Goal: Task Accomplishment & Management: Manage account settings

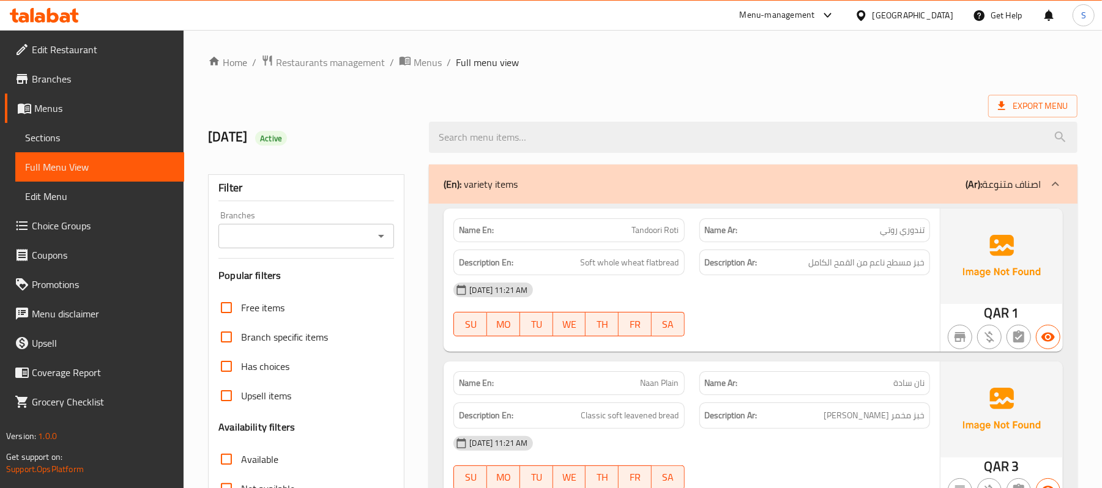
click at [933, 15] on div "Qatar" at bounding box center [912, 15] width 81 height 13
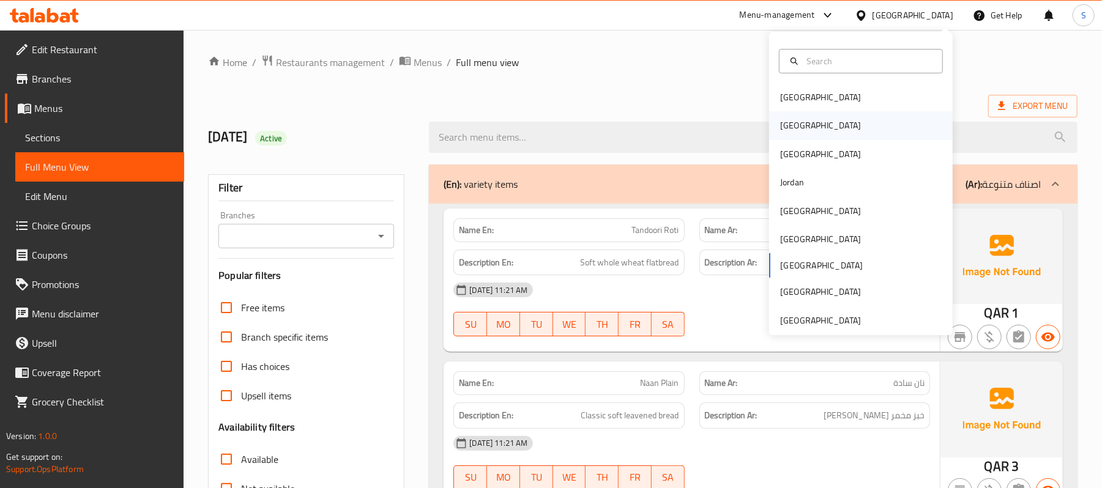
click at [816, 122] on div "Egypt" at bounding box center [860, 125] width 183 height 28
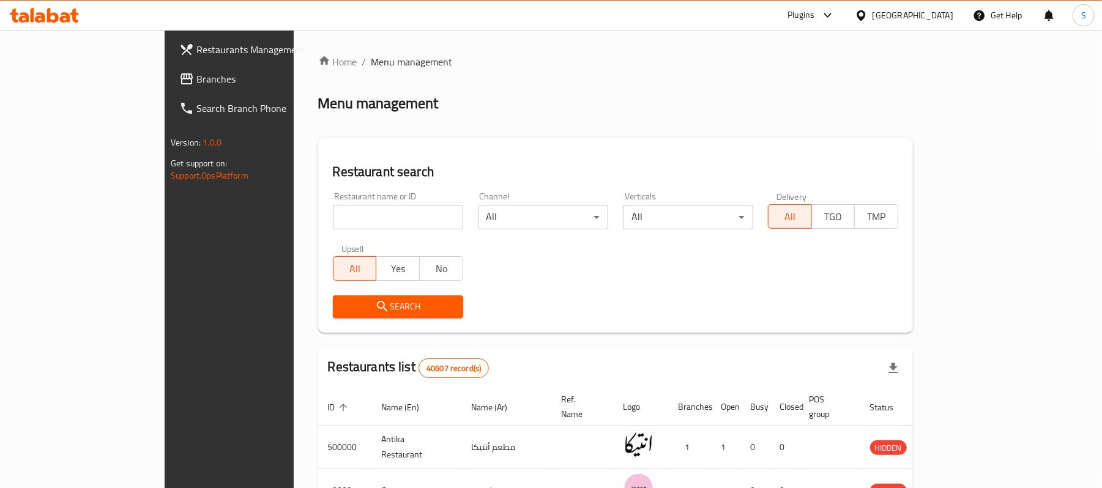
click at [196, 73] on span "Branches" at bounding box center [267, 79] width 143 height 15
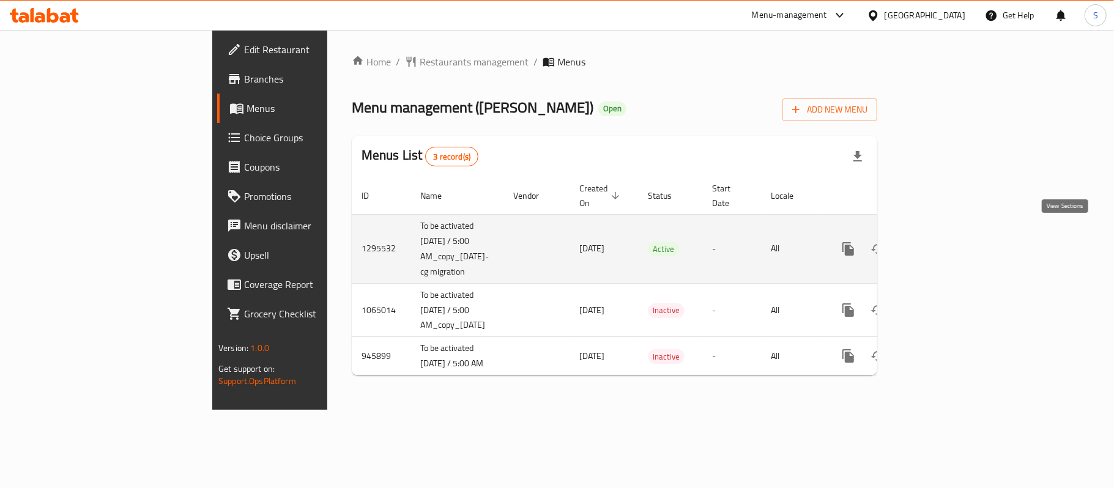
click at [942, 243] on icon "enhanced table" at bounding box center [936, 248] width 11 height 11
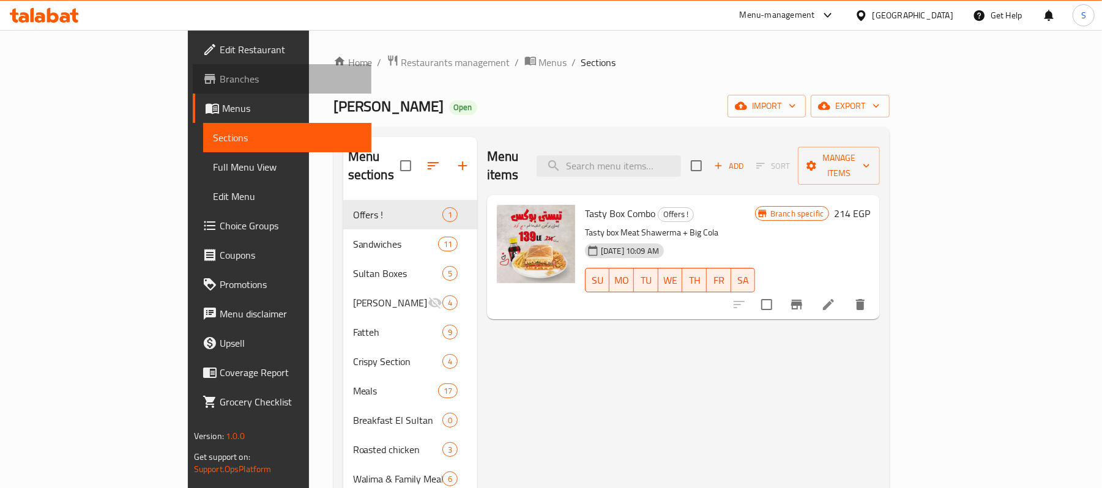
click at [220, 72] on span "Branches" at bounding box center [291, 79] width 143 height 15
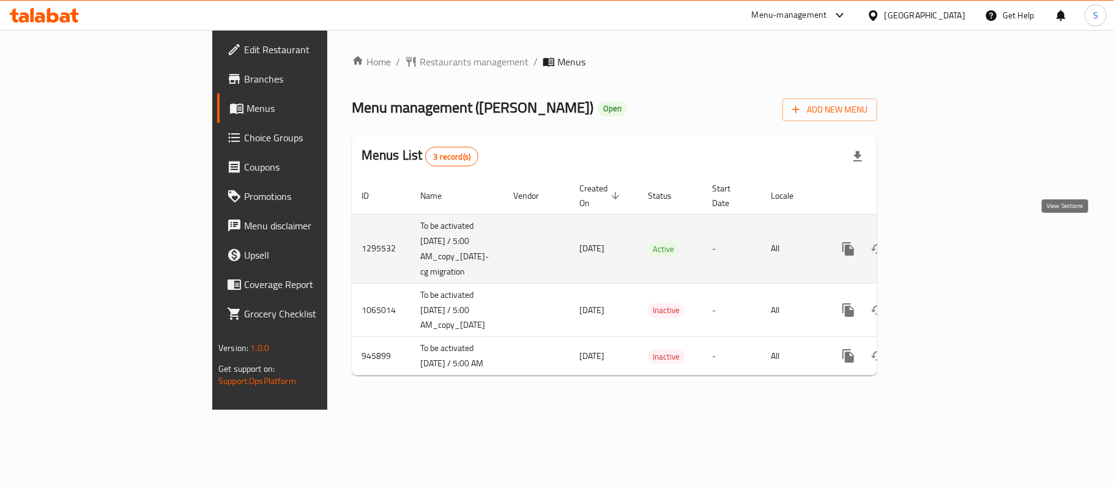
click at [951, 234] on link "enhanced table" at bounding box center [936, 248] width 29 height 29
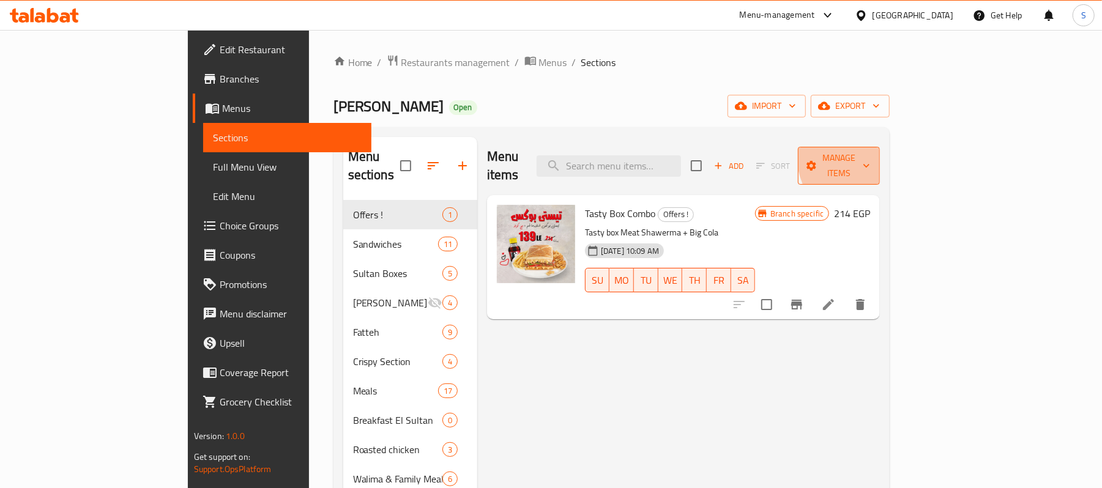
click at [870, 152] on span "Manage items" at bounding box center [838, 165] width 62 height 31
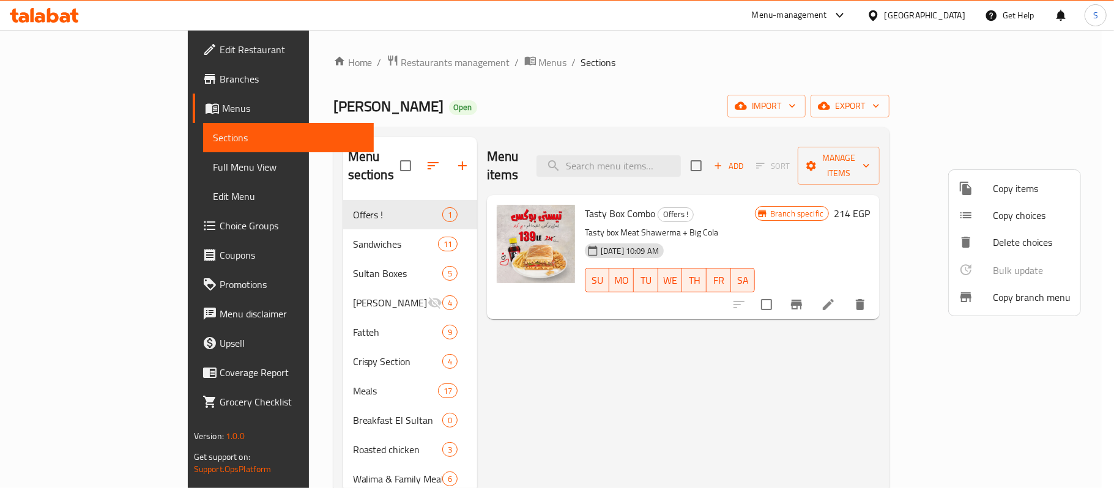
click at [1019, 302] on span "Copy branch menu" at bounding box center [1032, 297] width 78 height 15
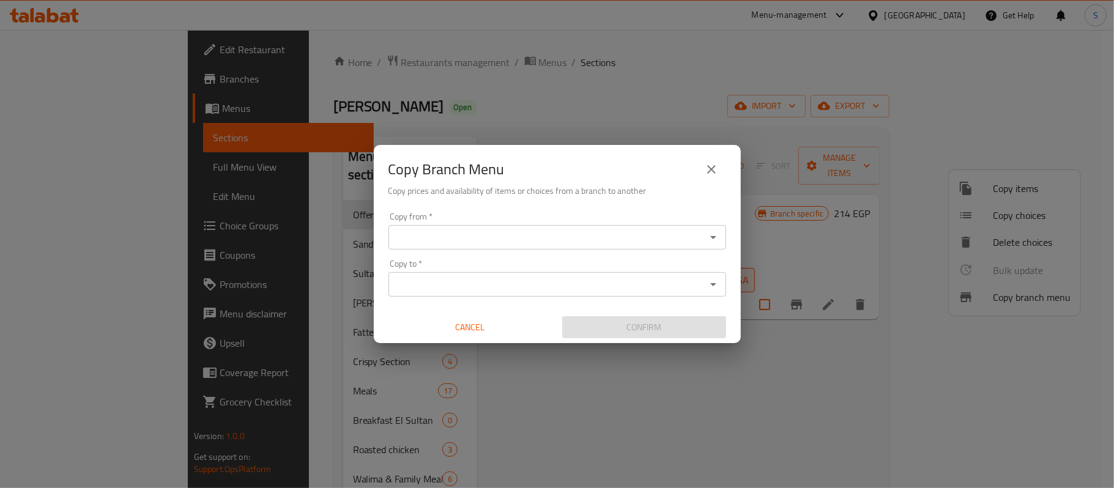
click at [495, 246] on div "Copy from *" at bounding box center [557, 237] width 338 height 24
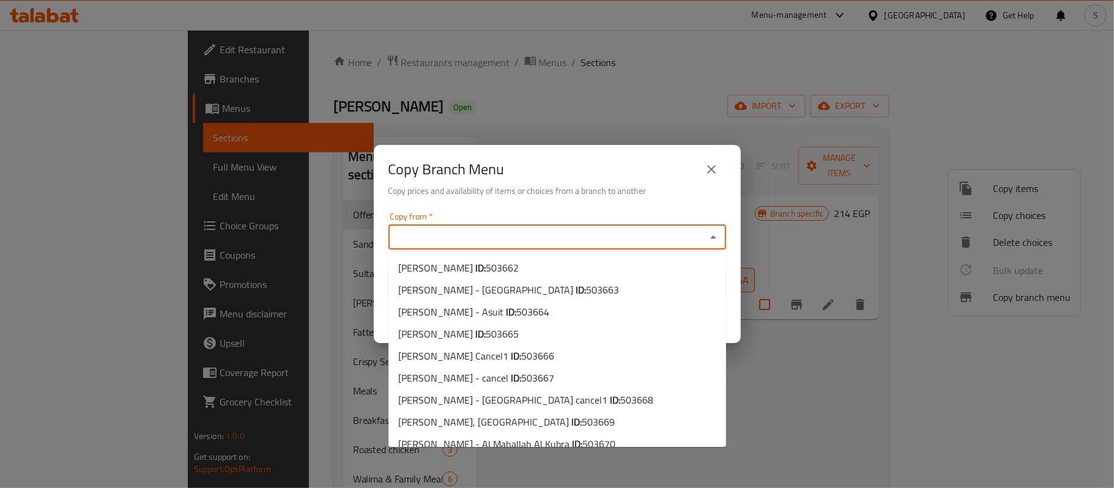
click at [502, 235] on input "Copy from   *" at bounding box center [547, 237] width 310 height 17
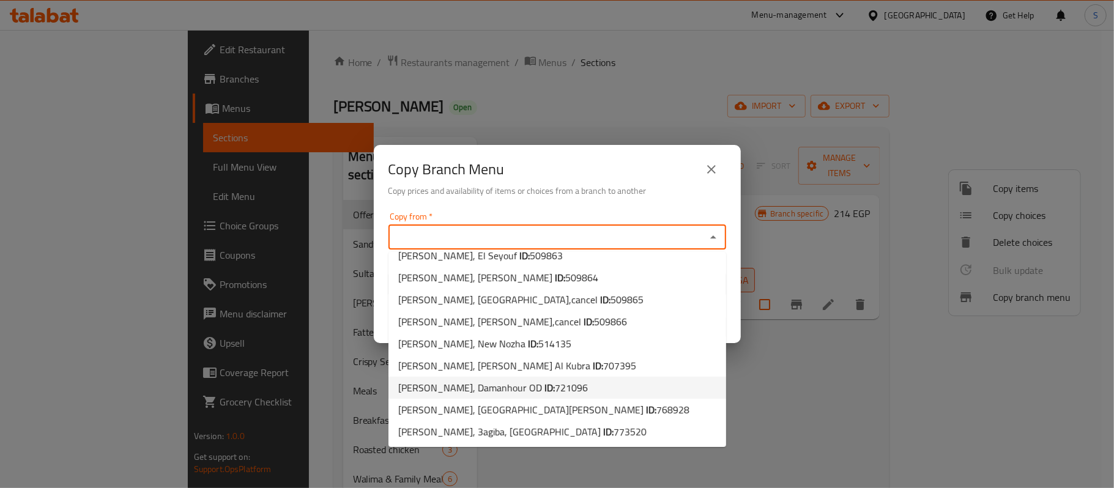
click at [492, 385] on span "Sultan Ayub, Damanhour OD ID: 721096" at bounding box center [493, 387] width 190 height 15
type input "Sultan Ayub, Damanhour OD"
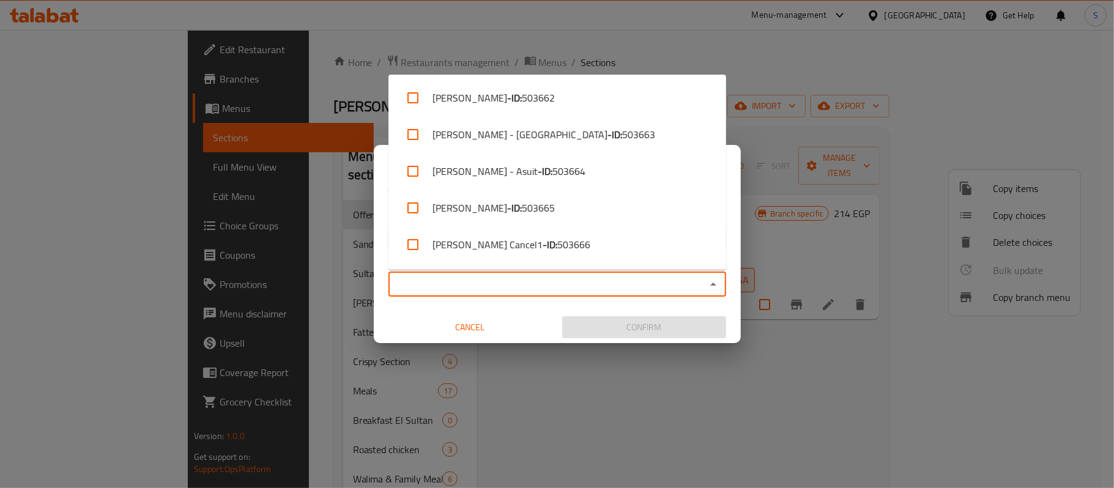
click at [519, 287] on input "Copy to   *" at bounding box center [547, 284] width 310 height 17
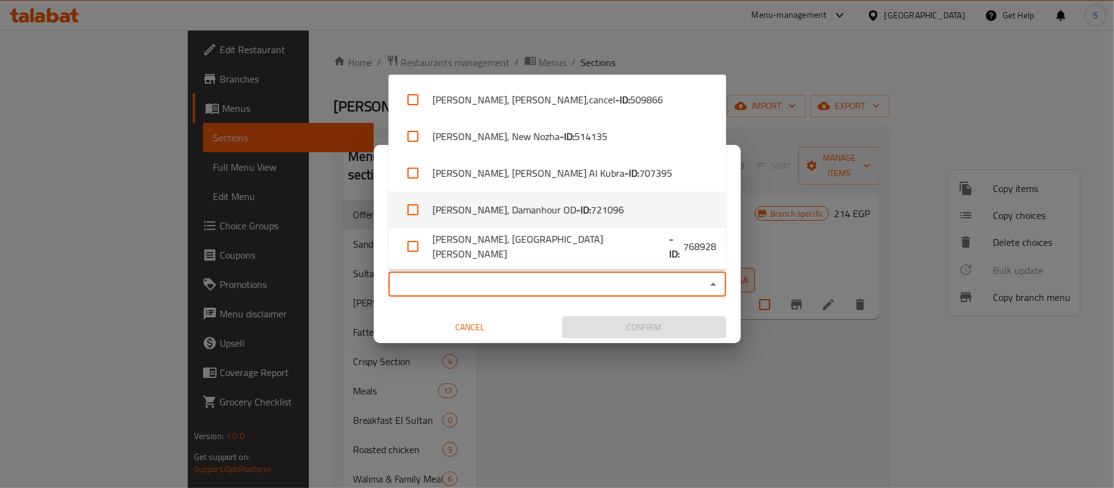
scroll to position [731, 0]
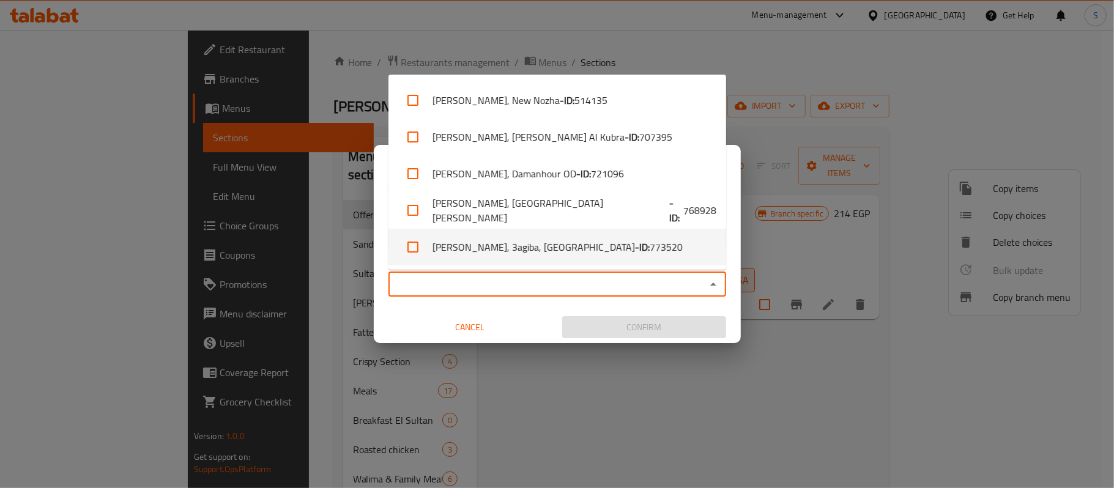
click at [598, 250] on li "Sultan Ayoub, 3agiba, Marsa Matrouh City - ID: 773520" at bounding box center [557, 247] width 338 height 37
checkbox input "true"
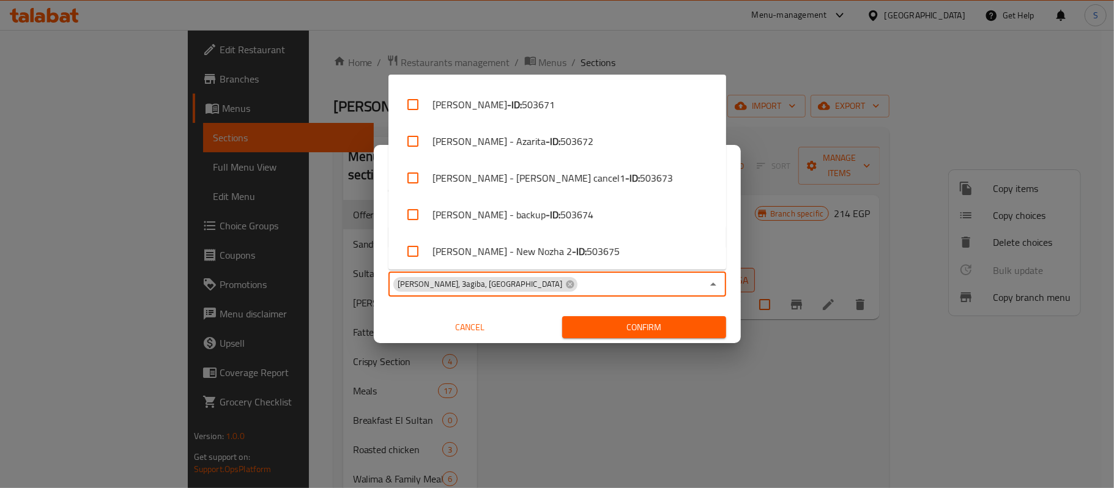
scroll to position [79, 0]
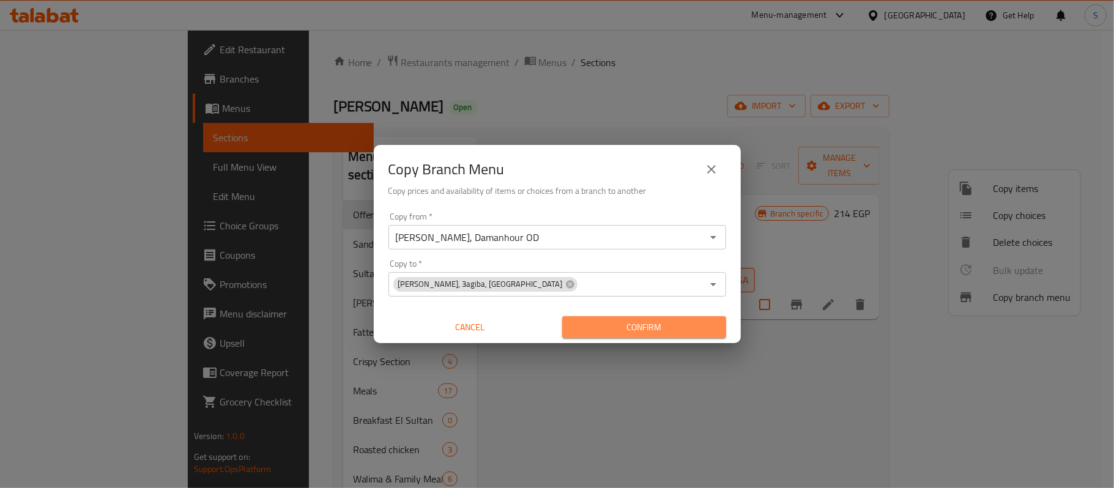
click at [635, 324] on span "Confirm" at bounding box center [644, 327] width 144 height 15
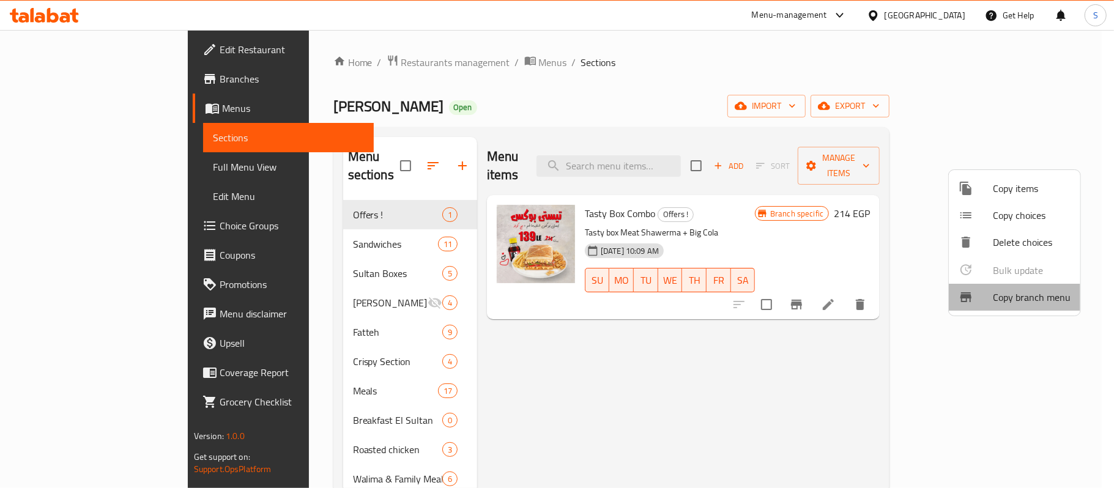
click at [1035, 297] on span "Copy branch menu" at bounding box center [1032, 297] width 78 height 15
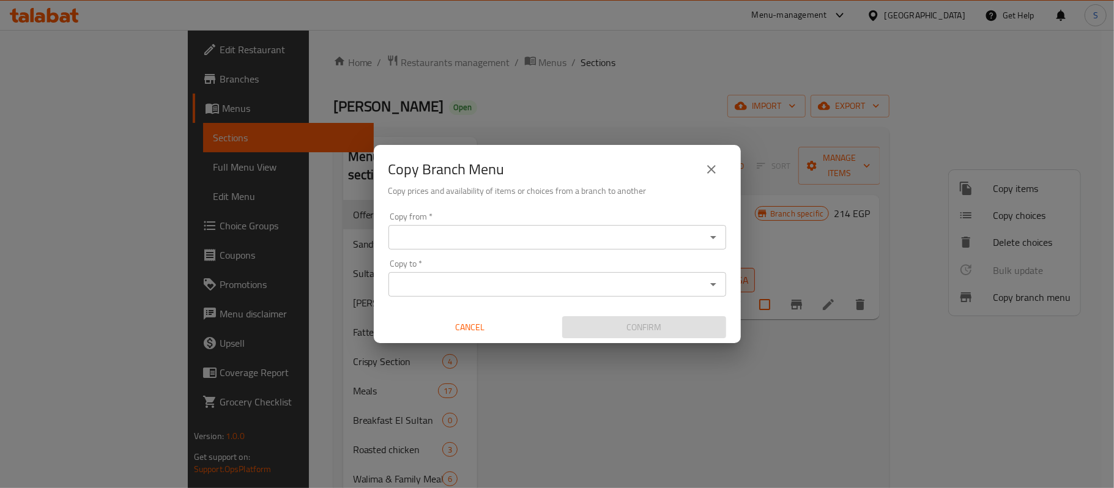
click at [492, 237] on input "Copy from   *" at bounding box center [547, 237] width 310 height 17
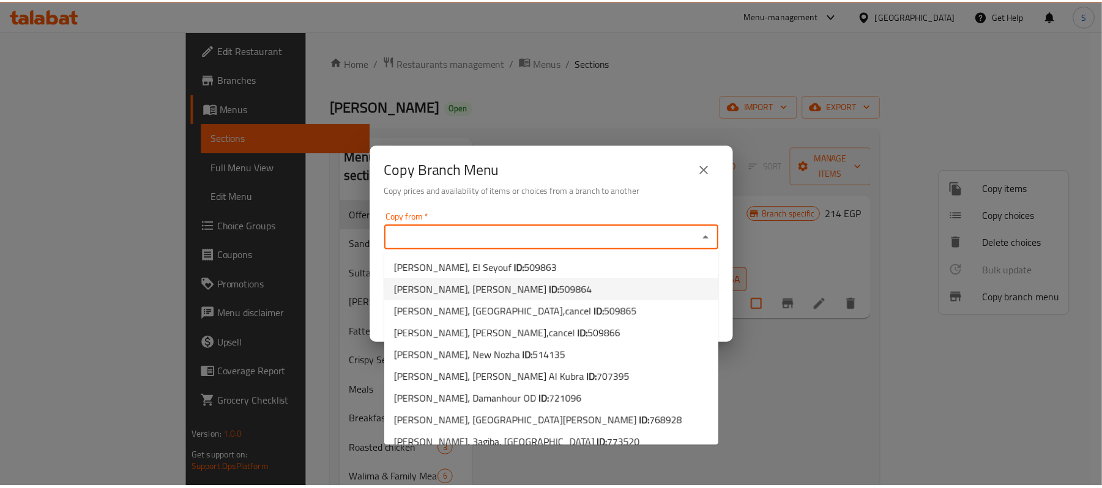
scroll to position [365, 0]
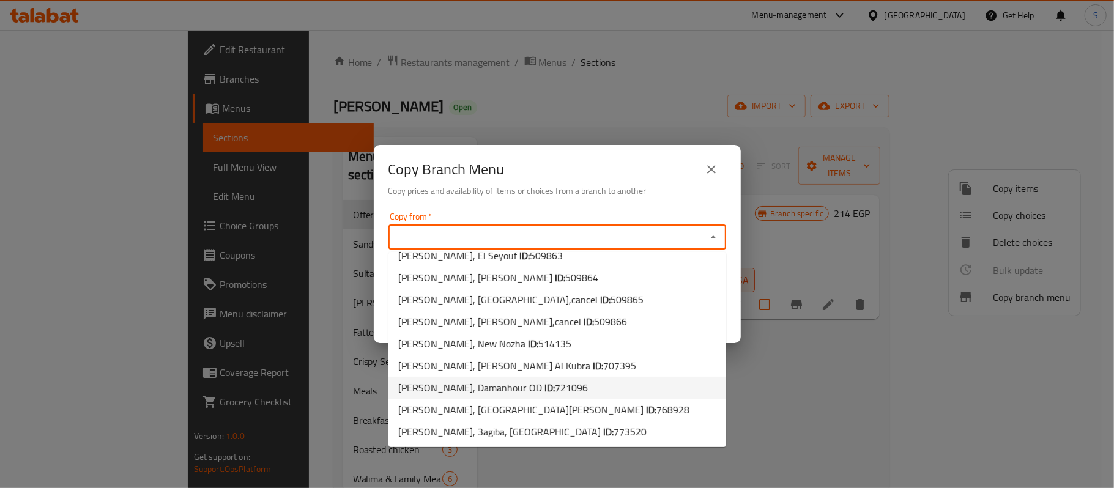
click at [557, 385] on span "721096" at bounding box center [571, 388] width 33 height 18
type input "[PERSON_NAME], Damanhour OD"
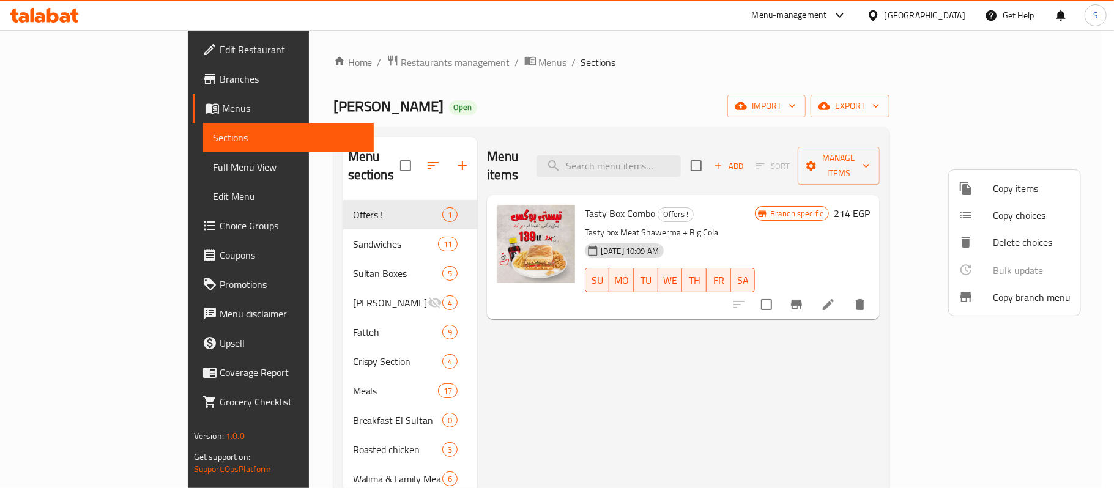
click at [71, 77] on div at bounding box center [557, 244] width 1114 height 488
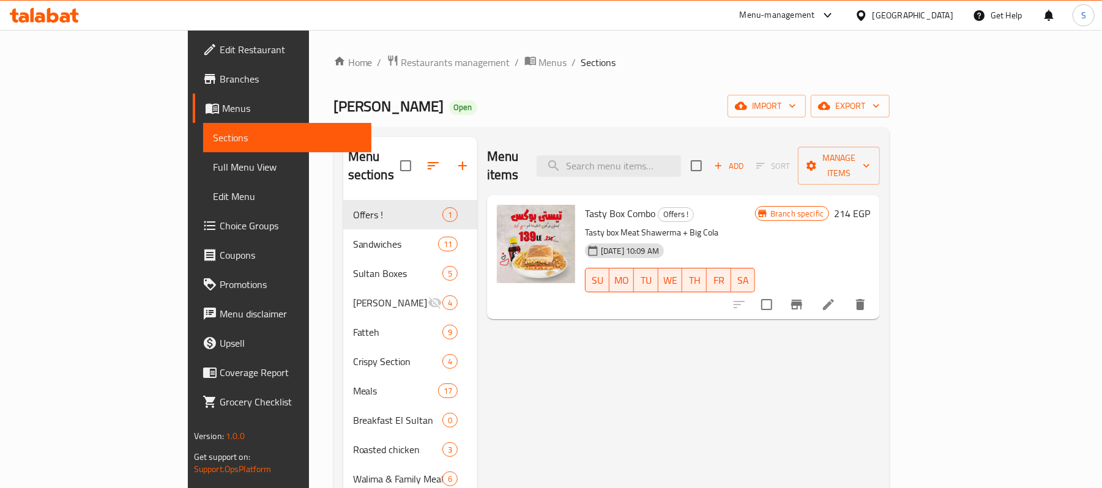
click at [220, 77] on span "Branches" at bounding box center [291, 79] width 143 height 15
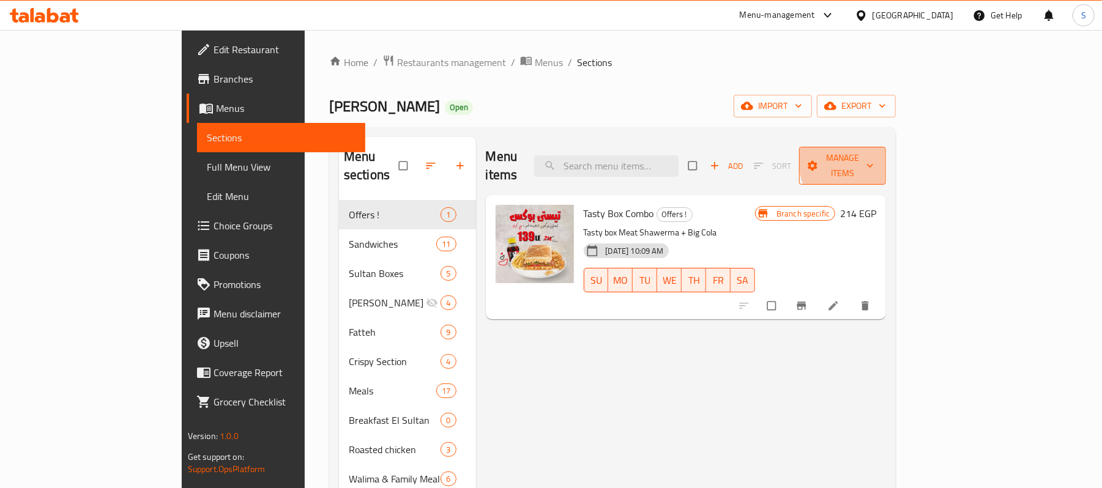
click at [876, 154] on span "Manage items" at bounding box center [842, 165] width 67 height 31
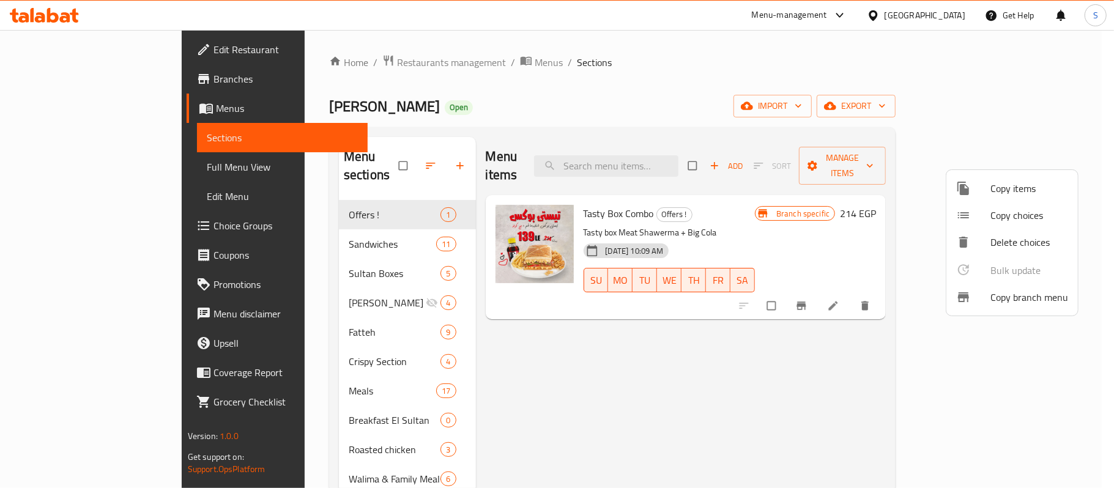
click at [1016, 290] on span "Copy branch menu" at bounding box center [1029, 297] width 78 height 15
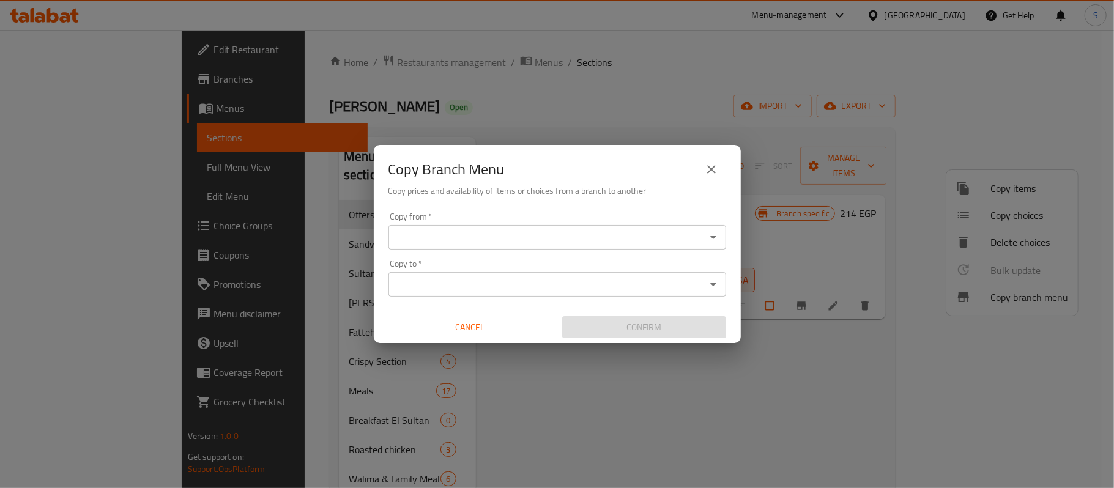
click at [590, 250] on div "Copy from   * Copy from * Copy to   * Copy to * Cancel Confirm" at bounding box center [557, 275] width 367 height 136
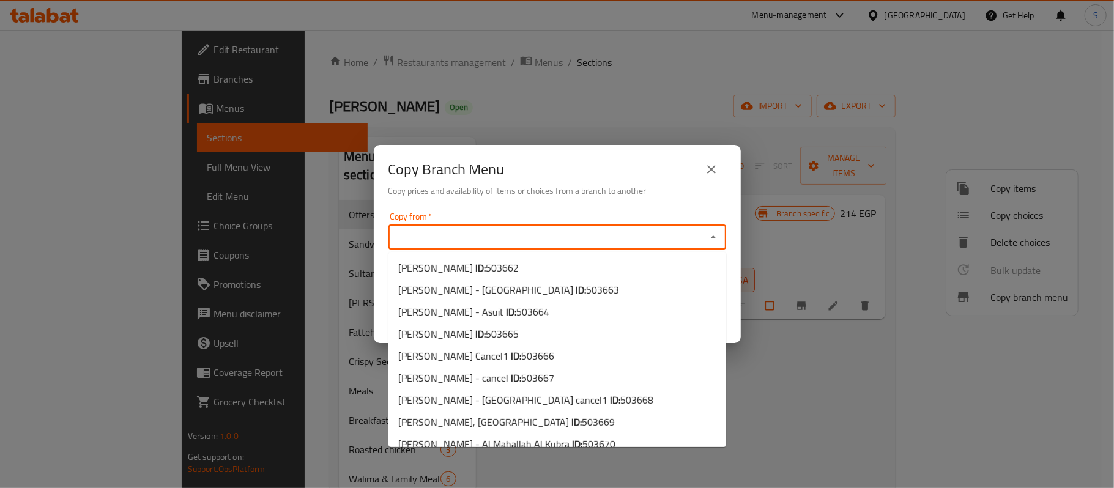
click at [552, 239] on input "Copy from   *" at bounding box center [547, 237] width 310 height 17
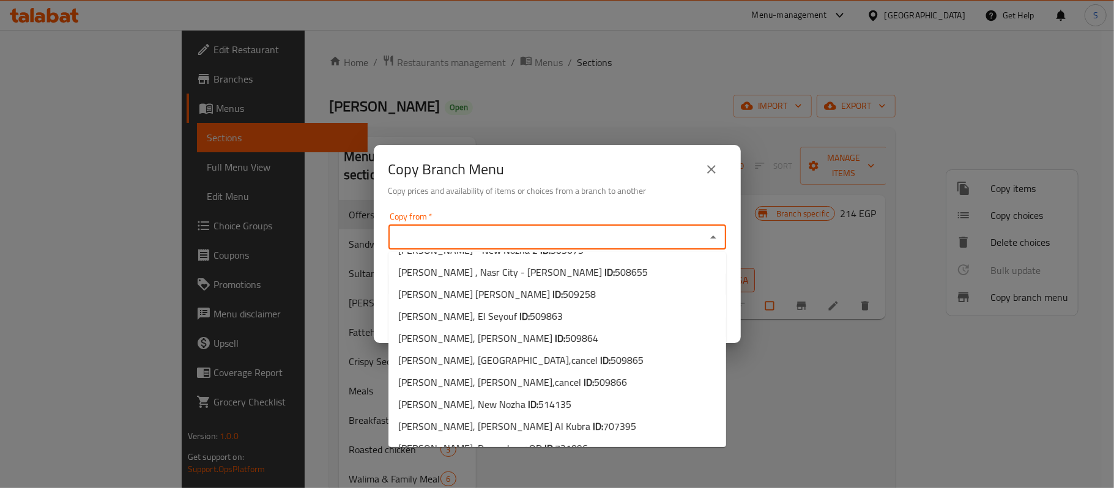
scroll to position [365, 0]
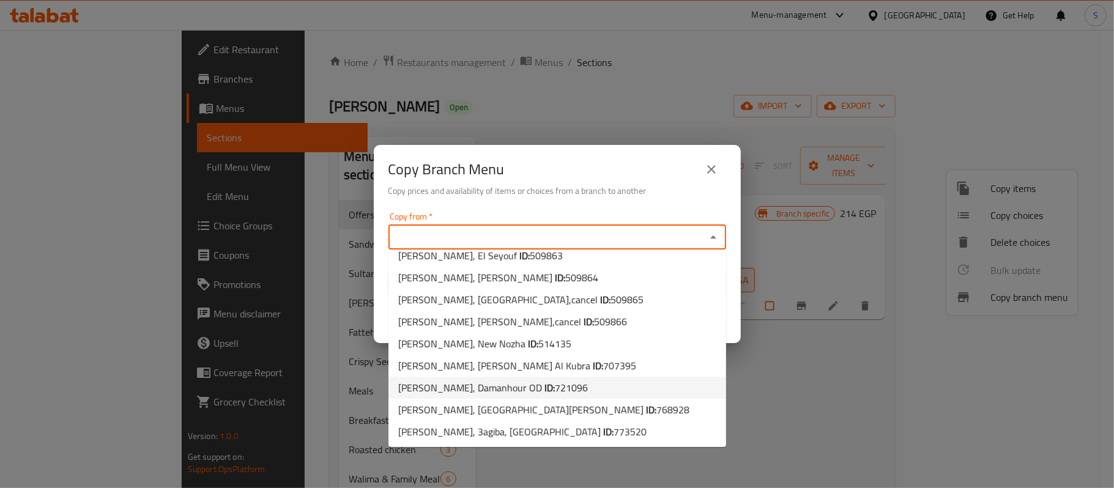
click at [585, 390] on li "Sultan Ayub, Damanhour OD ID: 721096" at bounding box center [557, 388] width 338 height 22
type input "Sultan Ayub, Damanhour OD"
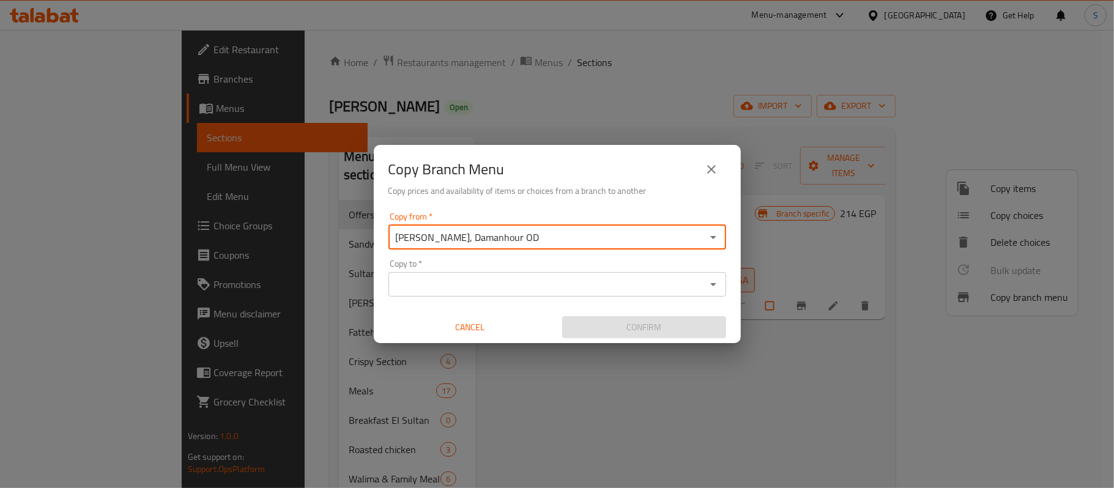
click at [601, 290] on input "Copy to   *" at bounding box center [547, 284] width 310 height 17
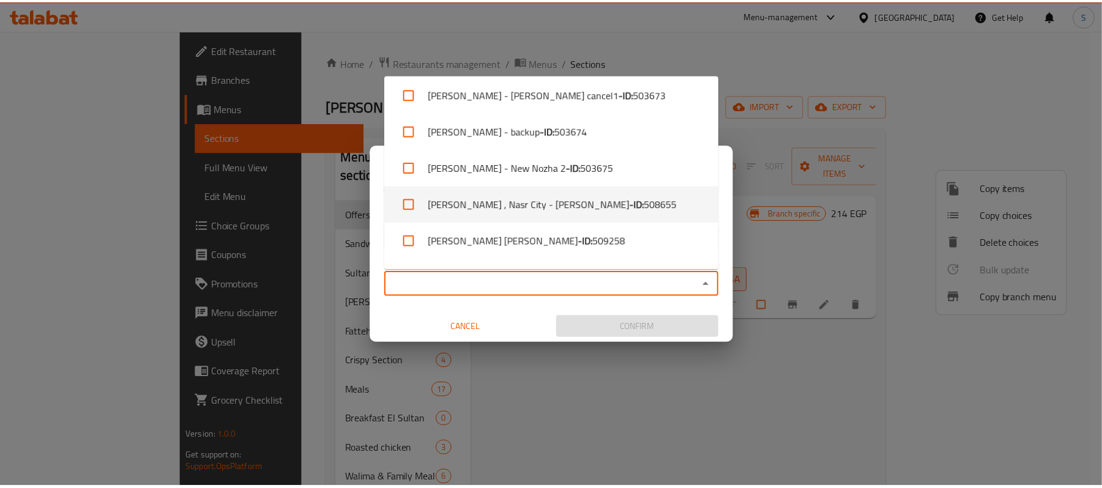
scroll to position [731, 0]
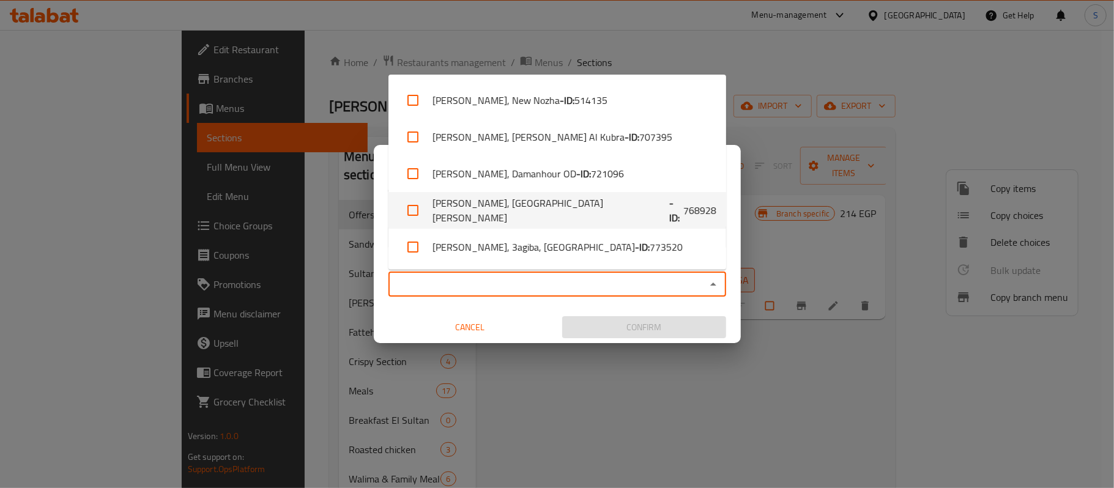
click at [578, 226] on li "Sultan Ayoub, Golf Porto Marina - ID: 768928" at bounding box center [557, 210] width 338 height 37
checkbox input "true"
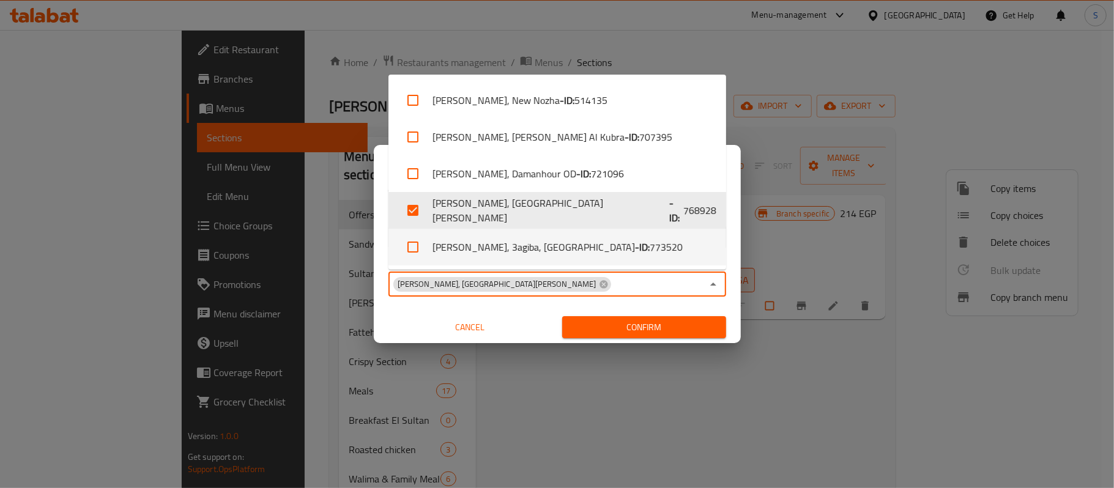
click at [570, 250] on li "Sultan Ayoub, 3agiba, Marsa Matrouh City - ID: 773520" at bounding box center [557, 247] width 338 height 37
checkbox input "true"
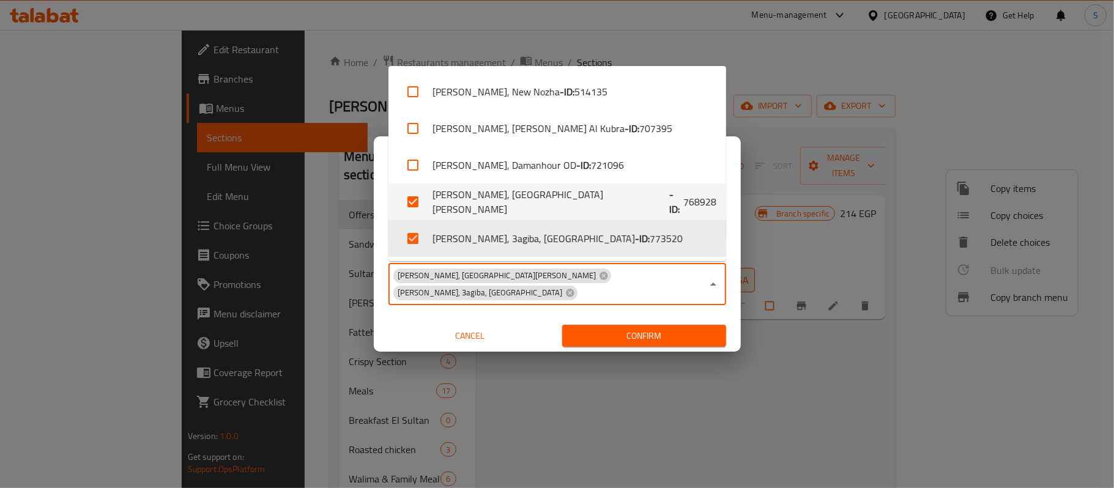
click at [439, 198] on li "Sultan Ayoub, Golf Porto Marina - ID: 768928" at bounding box center [557, 201] width 338 height 37
checkbox input "false"
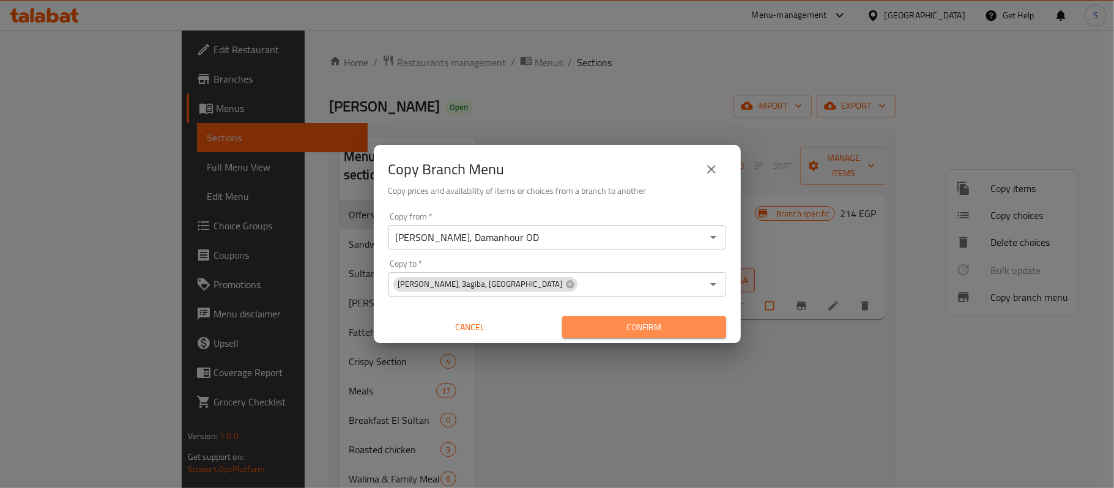
click at [674, 326] on span "Confirm" at bounding box center [644, 327] width 144 height 15
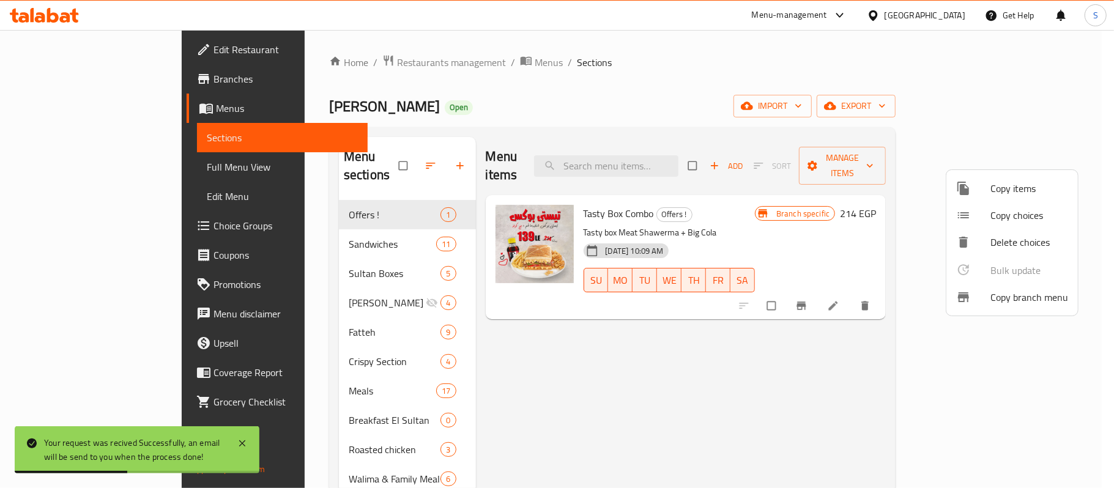
click at [603, 92] on div at bounding box center [557, 244] width 1114 height 488
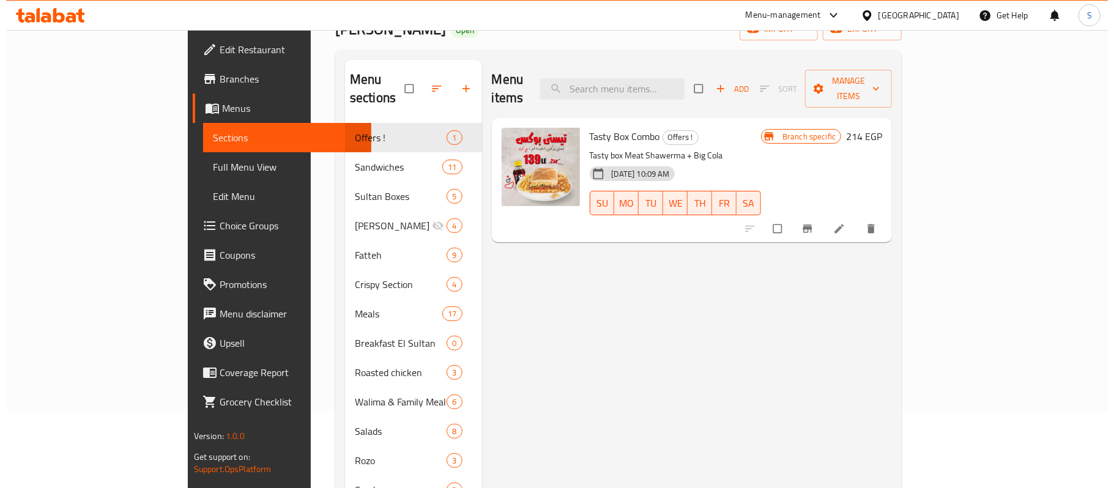
scroll to position [0, 0]
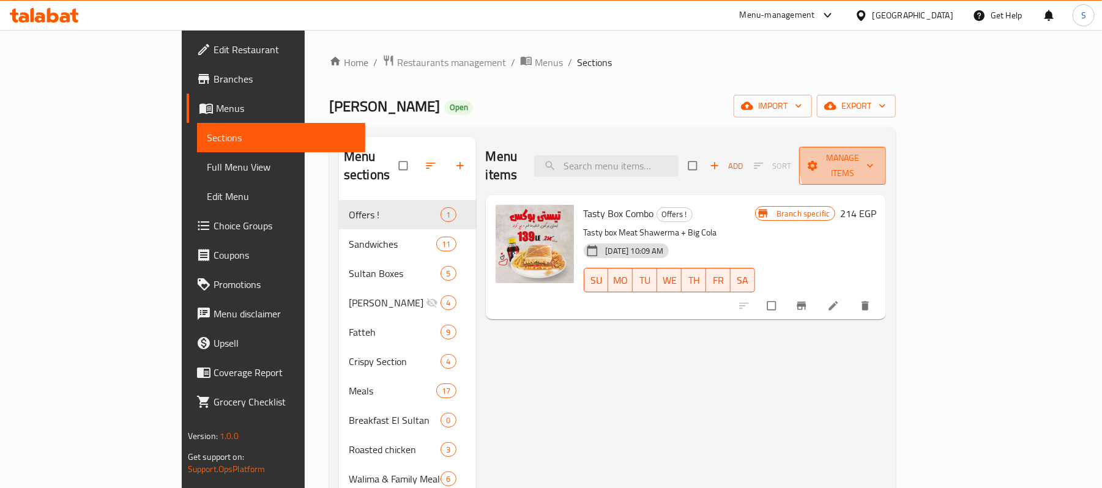
click at [878, 160] on span "button" at bounding box center [871, 166] width 15 height 12
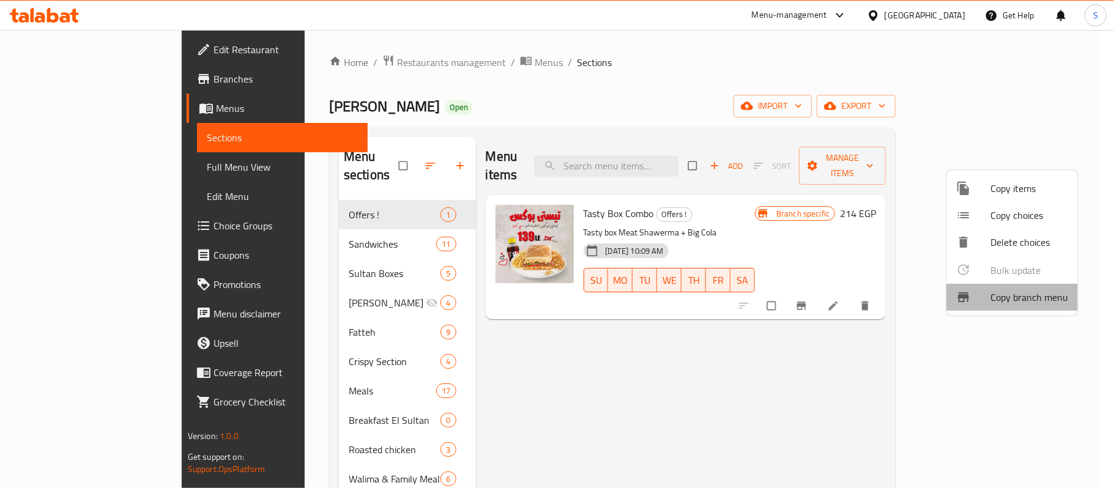
click at [1023, 295] on span "Copy branch menu" at bounding box center [1029, 297] width 78 height 15
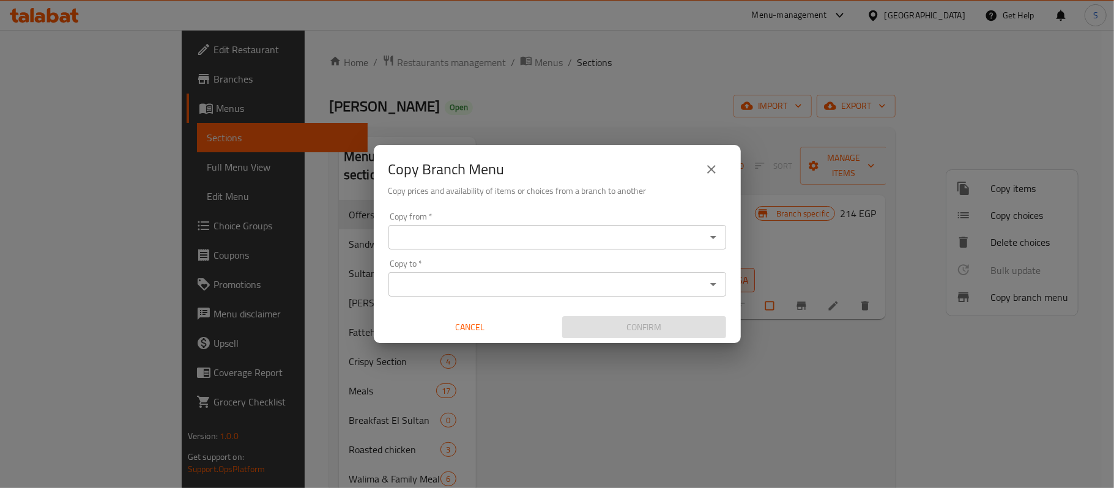
click at [486, 251] on div "Copy from   * Copy from * Copy to   * Copy to * Cancel Confirm" at bounding box center [557, 275] width 367 height 136
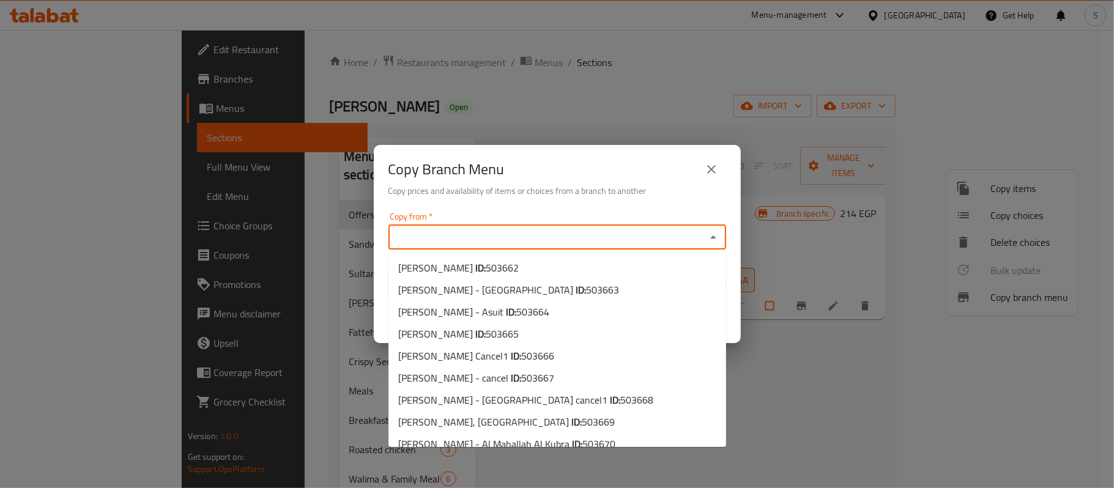
click at [481, 243] on input "Copy from   *" at bounding box center [547, 237] width 310 height 17
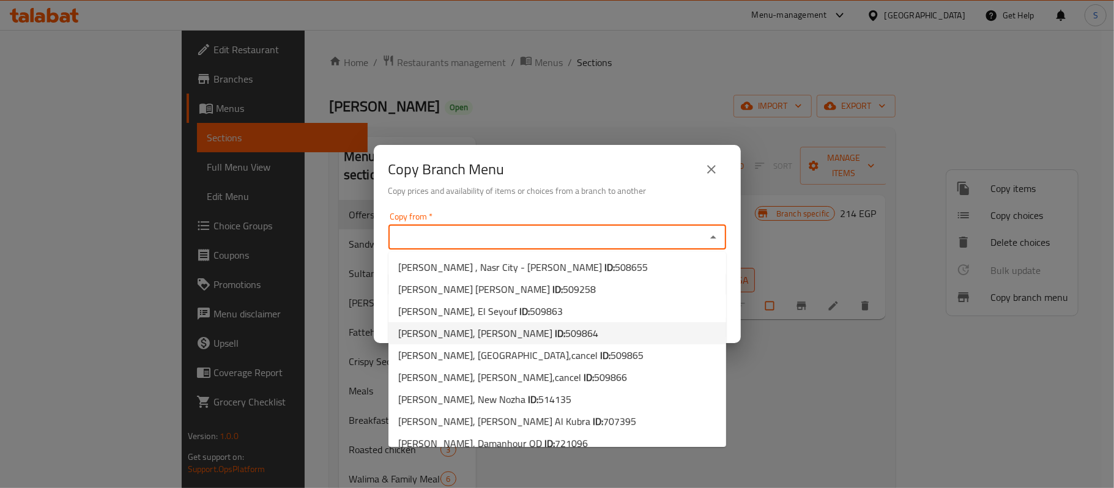
scroll to position [365, 0]
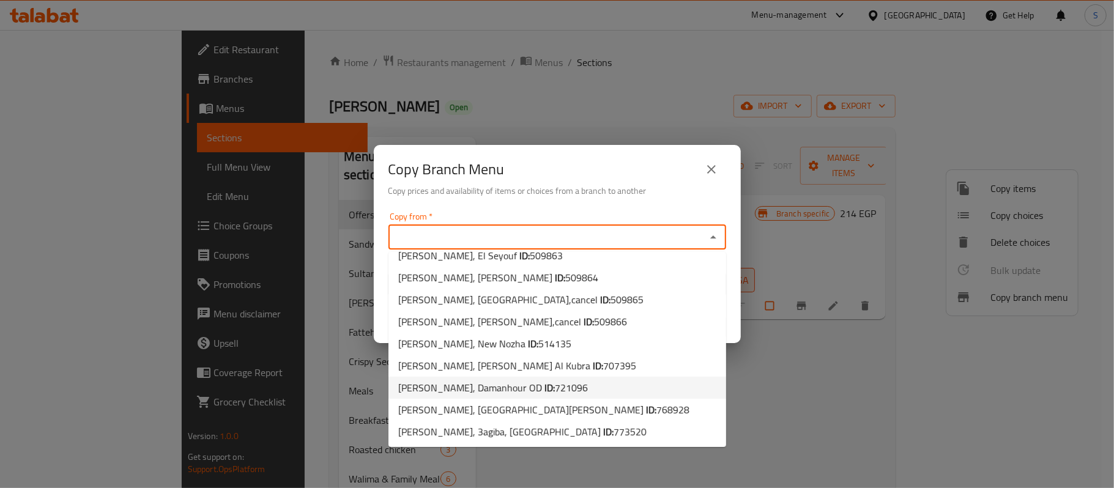
click at [475, 394] on span "[PERSON_NAME], Damanhour OD ID: 721096" at bounding box center [493, 387] width 190 height 15
type input "[PERSON_NAME], Damanhour OD"
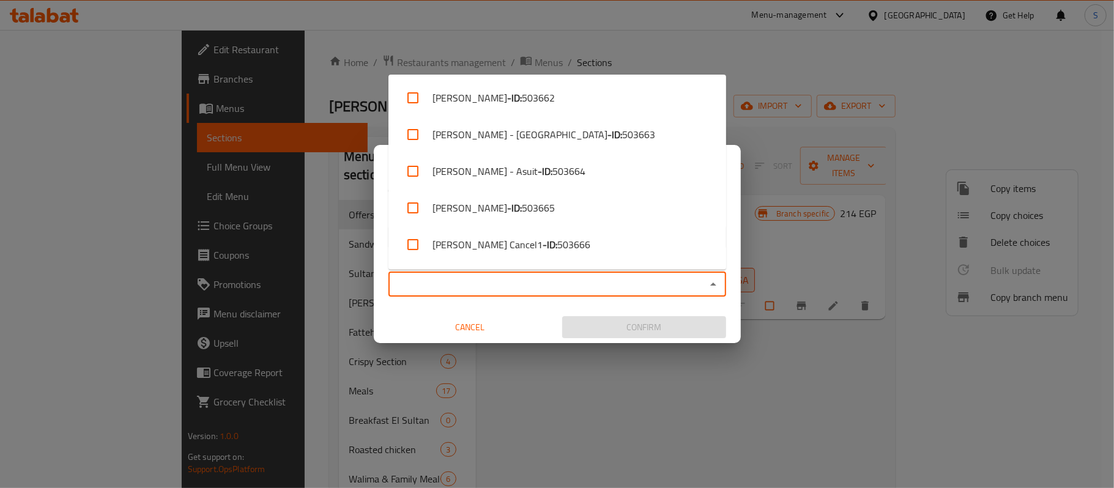
click at [544, 292] on input "Copy to   *" at bounding box center [547, 284] width 310 height 17
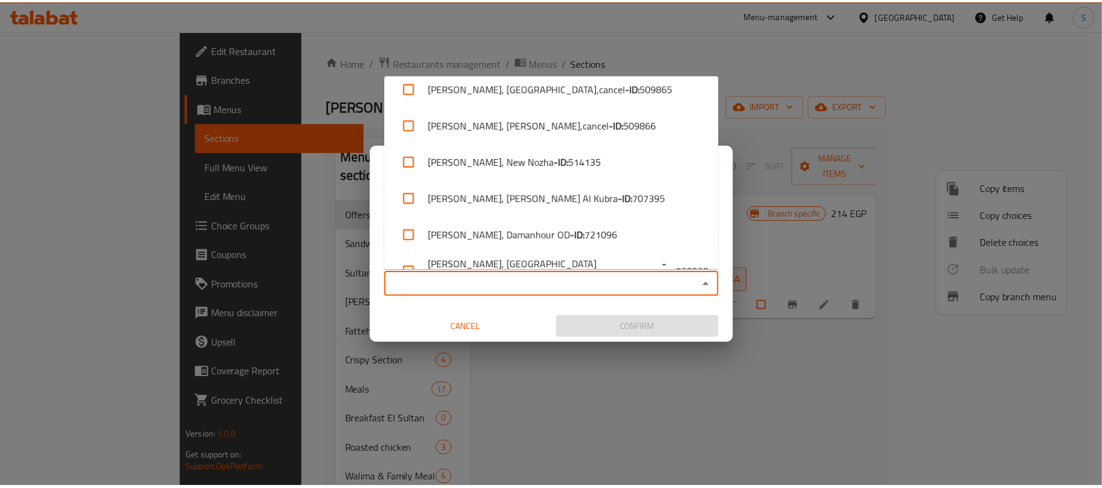
scroll to position [731, 0]
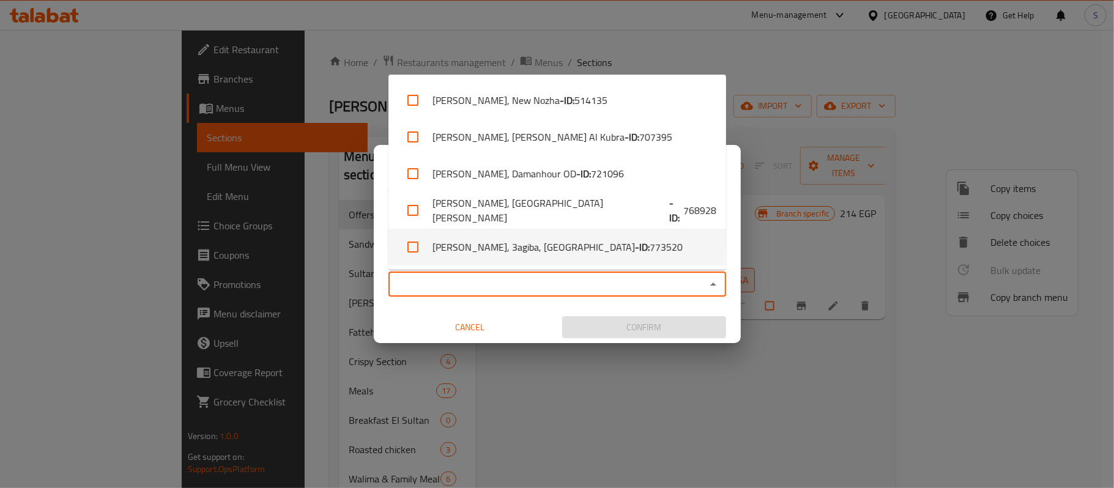
click at [635, 245] on b "- ID:" at bounding box center [642, 247] width 15 height 15
checkbox input "true"
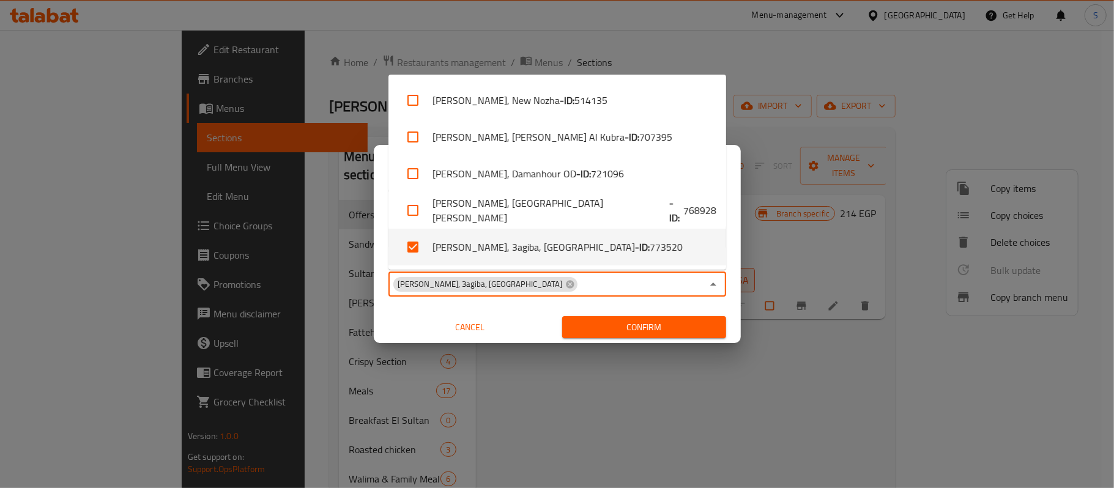
click at [649, 331] on span "Confirm" at bounding box center [644, 327] width 144 height 15
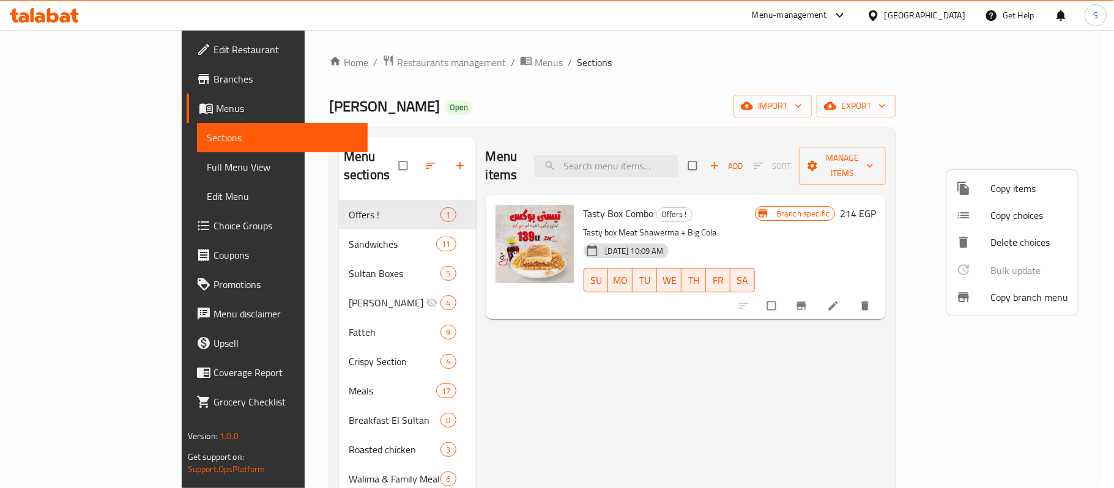
click at [661, 87] on div at bounding box center [557, 244] width 1114 height 488
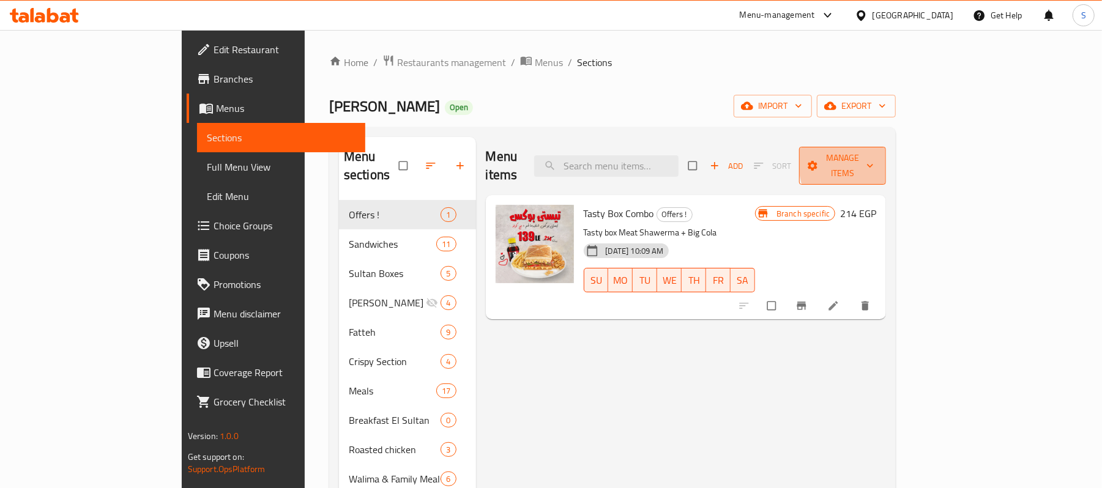
click at [876, 160] on icon "button" at bounding box center [870, 166] width 12 height 12
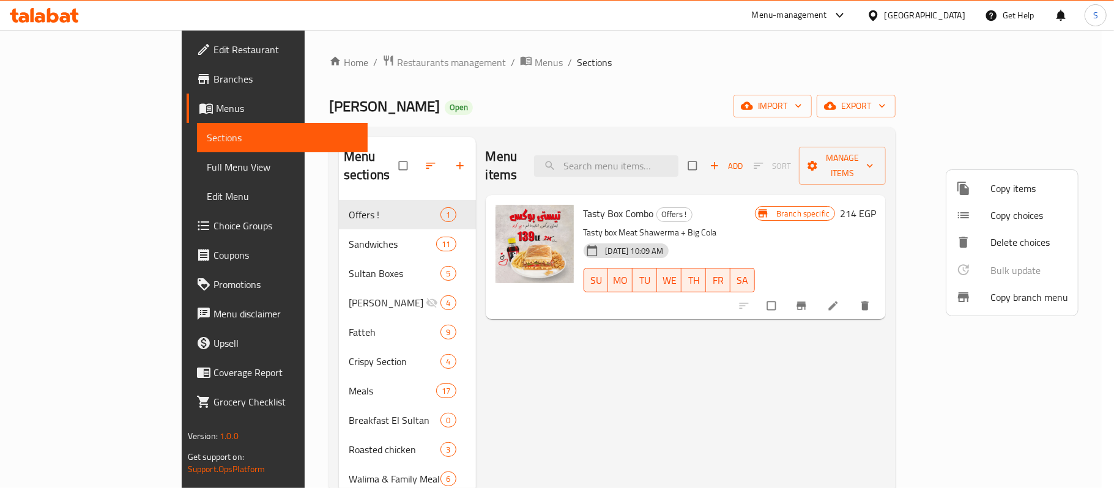
click at [1035, 297] on span "Copy branch menu" at bounding box center [1029, 297] width 78 height 15
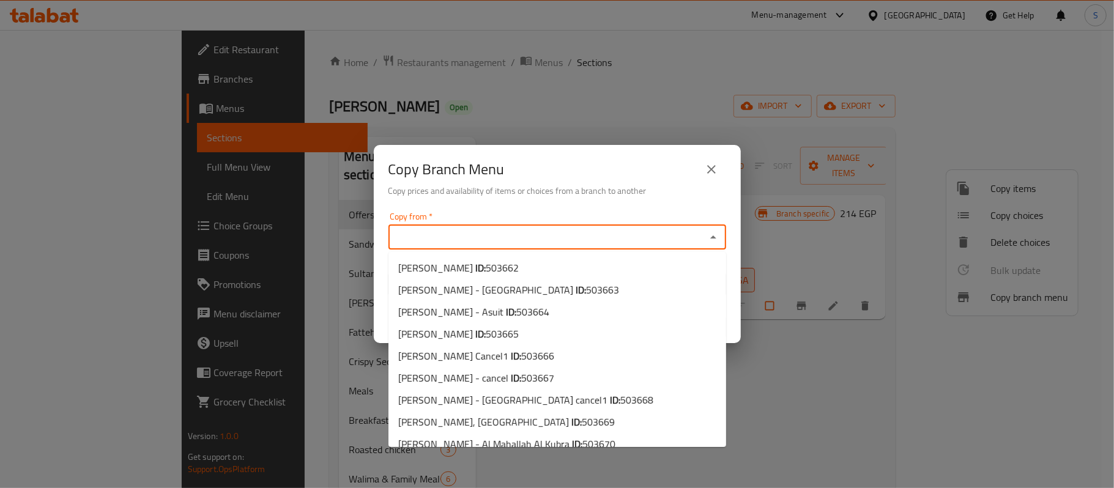
click at [467, 231] on input "Copy from   *" at bounding box center [547, 237] width 310 height 17
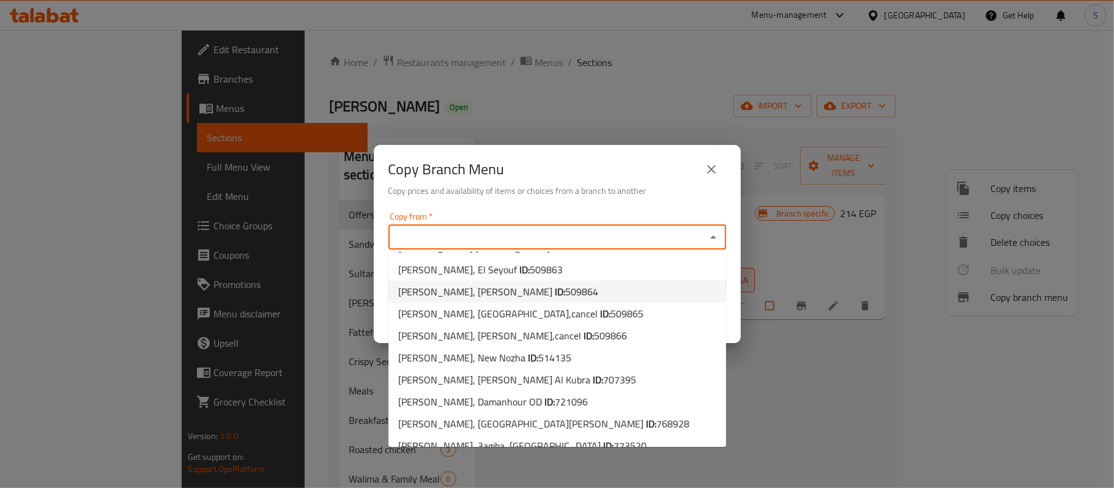
scroll to position [365, 0]
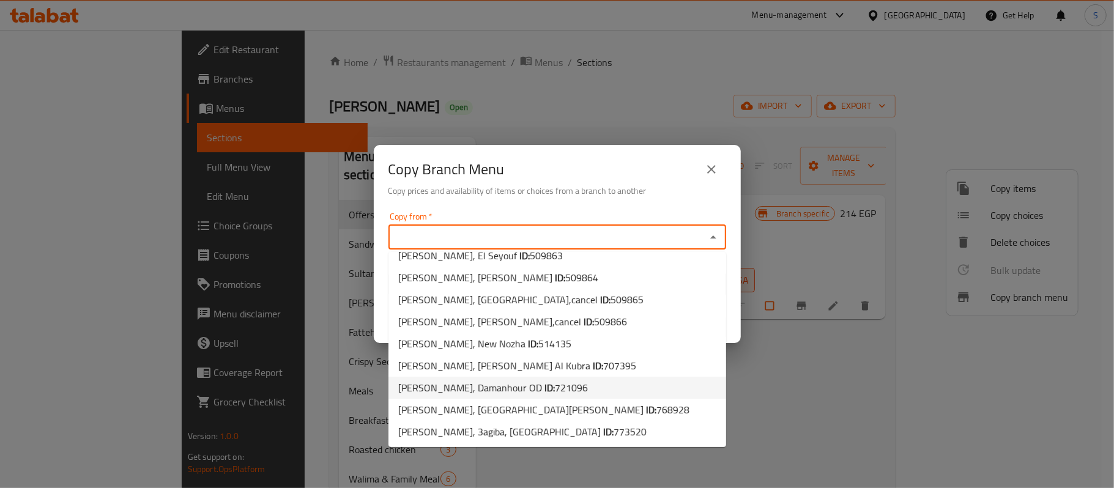
click at [473, 390] on span "Sultan Ayub, Damanhour OD ID: 721096" at bounding box center [493, 387] width 190 height 15
type input "Sultan Ayub, Damanhour OD"
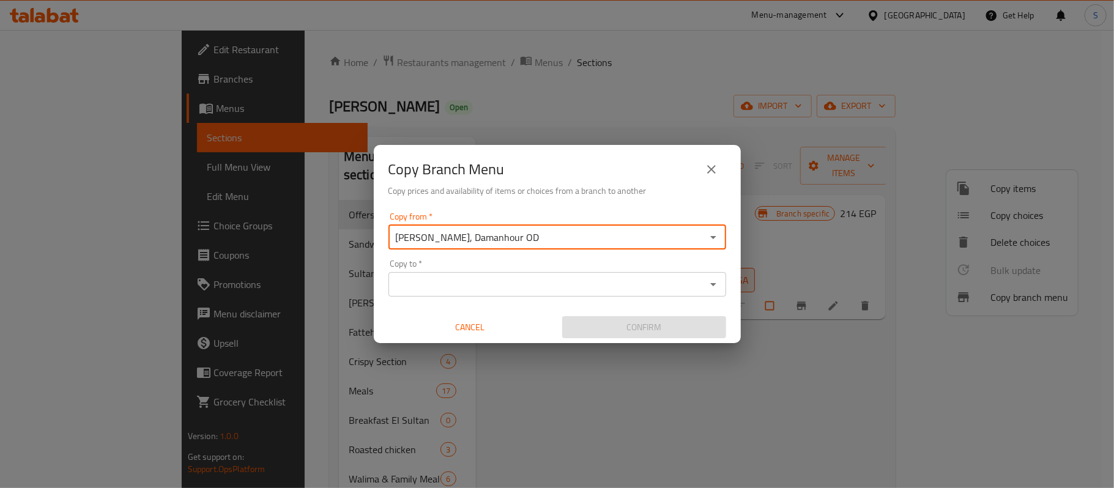
click at [487, 292] on input "Copy to   *" at bounding box center [547, 284] width 310 height 17
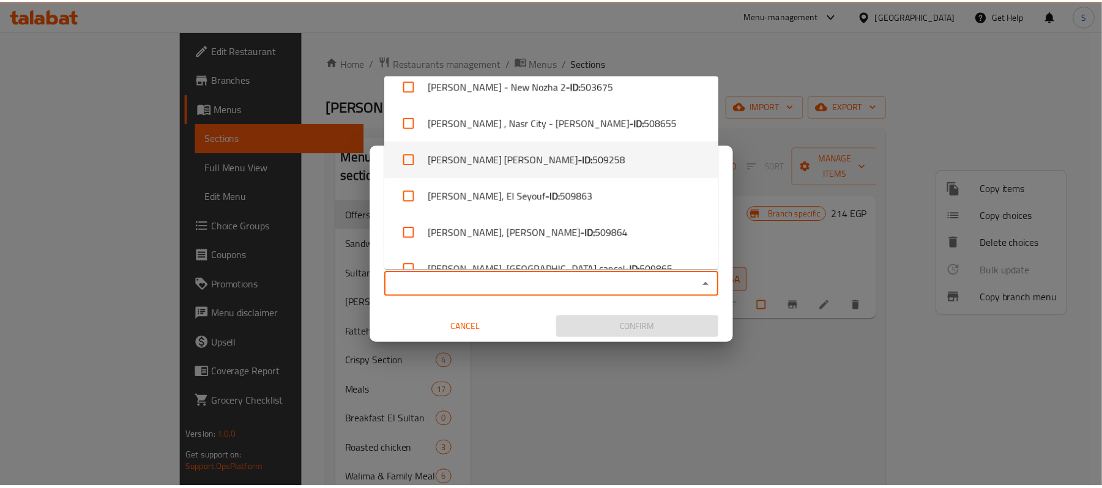
scroll to position [731, 0]
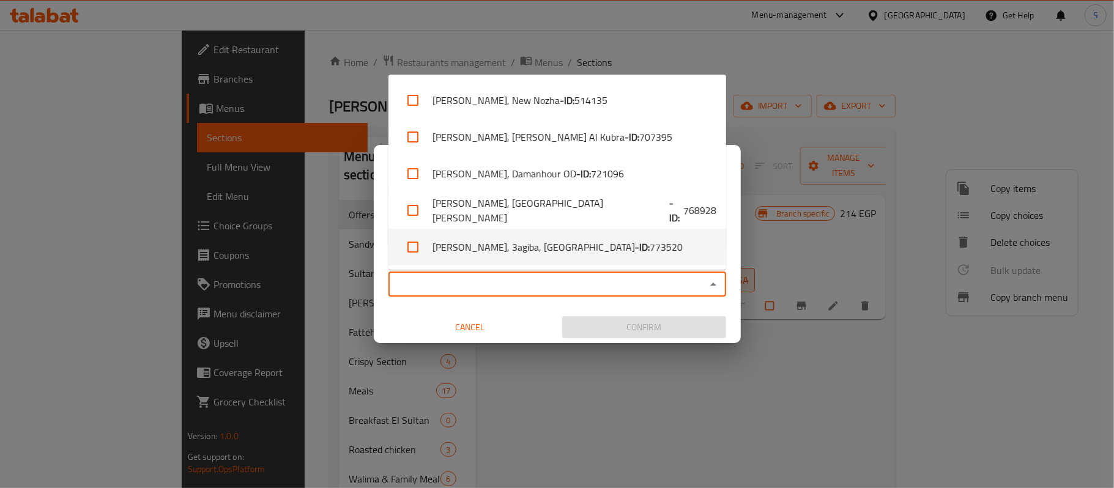
click at [579, 253] on li "Sultan Ayoub, 3agiba, Marsa Matrouh City - ID: 773520" at bounding box center [557, 247] width 338 height 37
checkbox input "true"
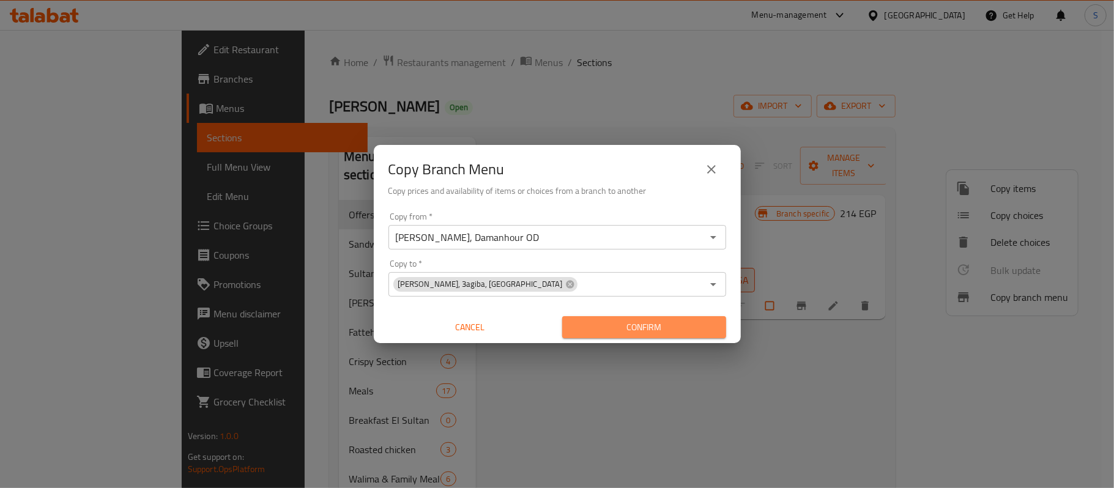
click at [645, 321] on span "Confirm" at bounding box center [644, 327] width 144 height 15
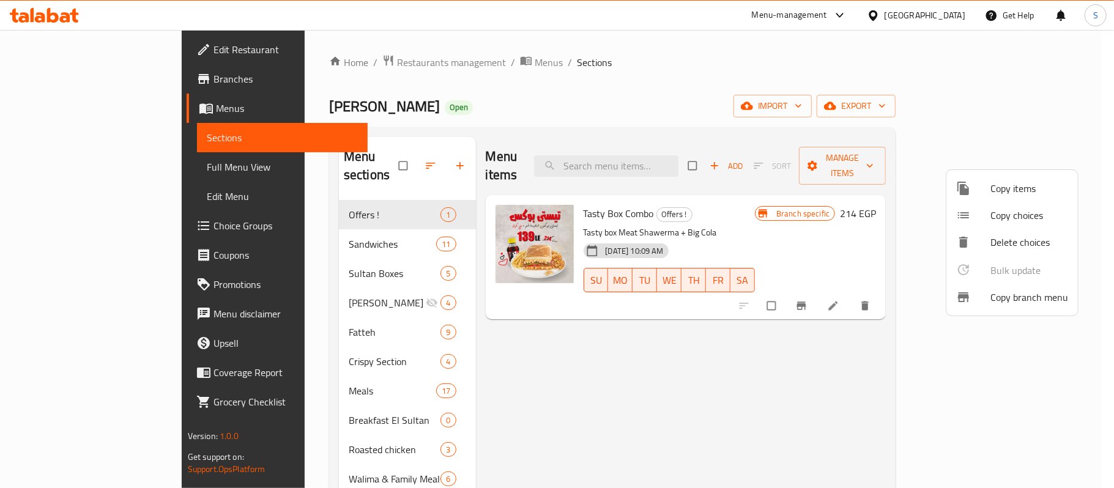
click at [664, 154] on div at bounding box center [557, 244] width 1114 height 488
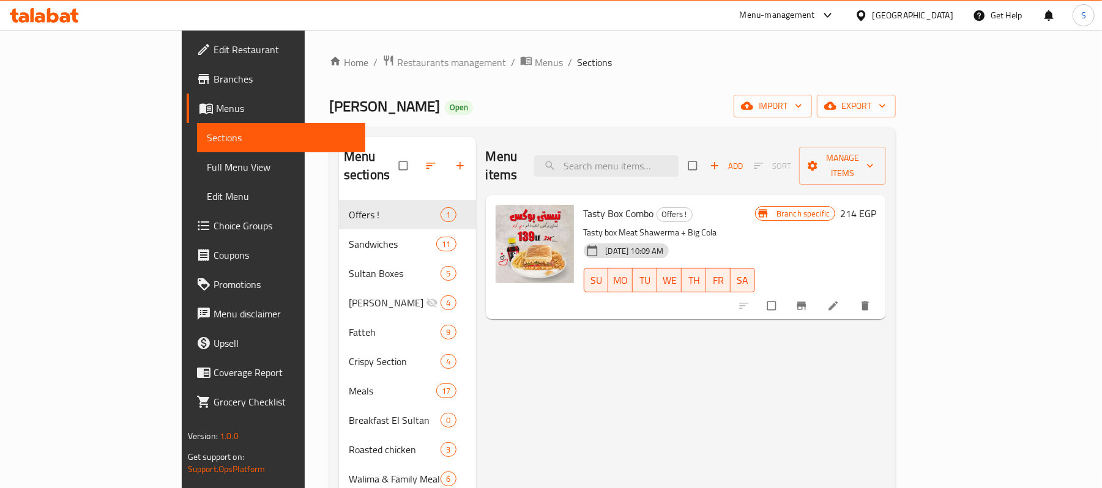
click at [939, 12] on div "Egypt" at bounding box center [912, 15] width 81 height 13
click at [691, 74] on div "Home / Restaurants management / Menus / Sections Sultan Ayub Open import export…" at bounding box center [612, 383] width 566 height 659
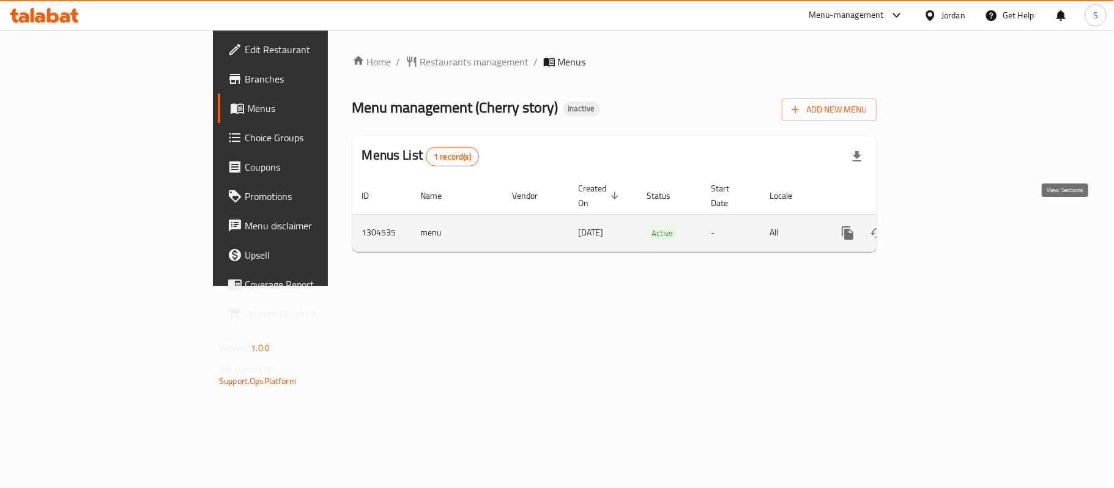
click at [943, 226] on icon "enhanced table" at bounding box center [935, 233] width 15 height 15
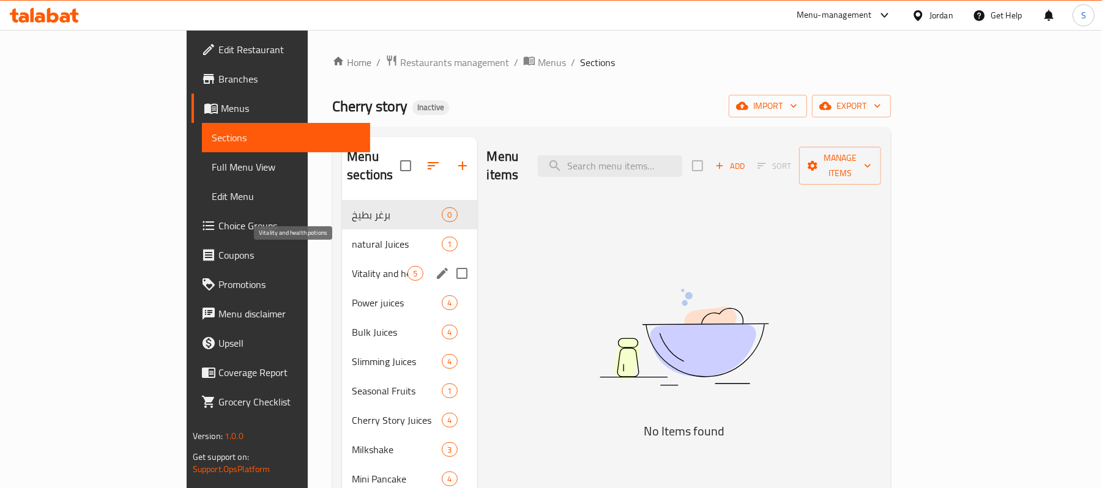
click at [352, 266] on span "Vitality and health potions" at bounding box center [380, 273] width 56 height 15
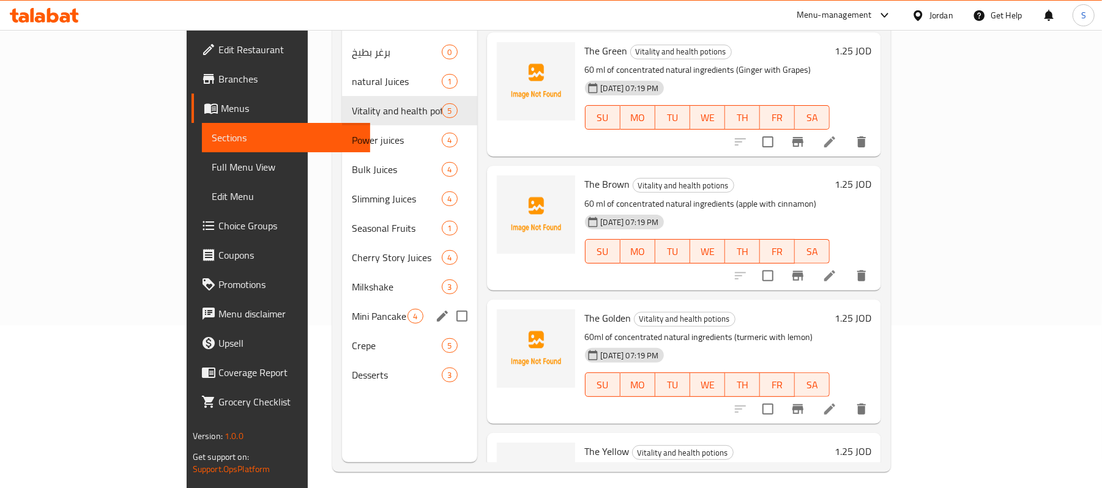
click at [342, 309] on div "Mini Pancake 4" at bounding box center [409, 316] width 135 height 29
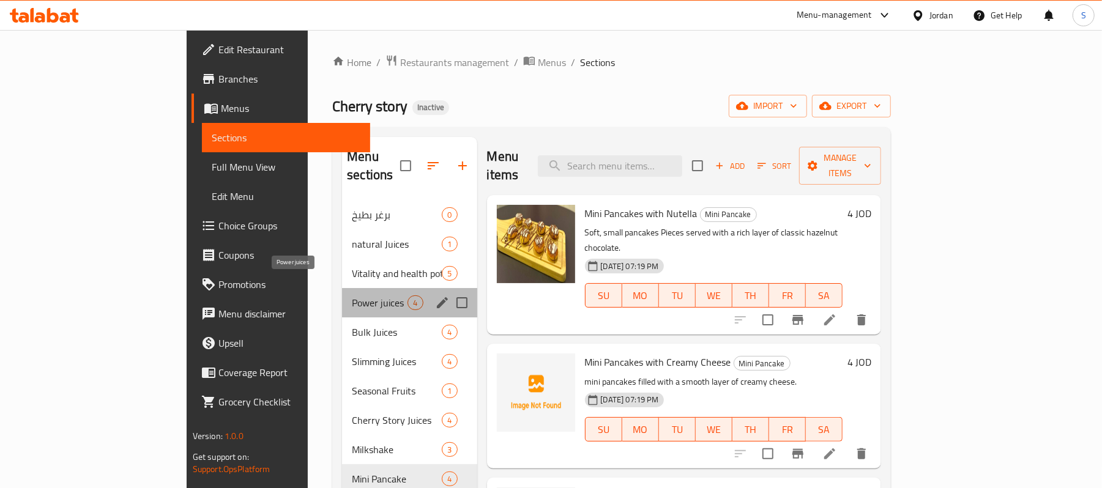
click at [352, 295] on span "Power juices" at bounding box center [380, 302] width 56 height 15
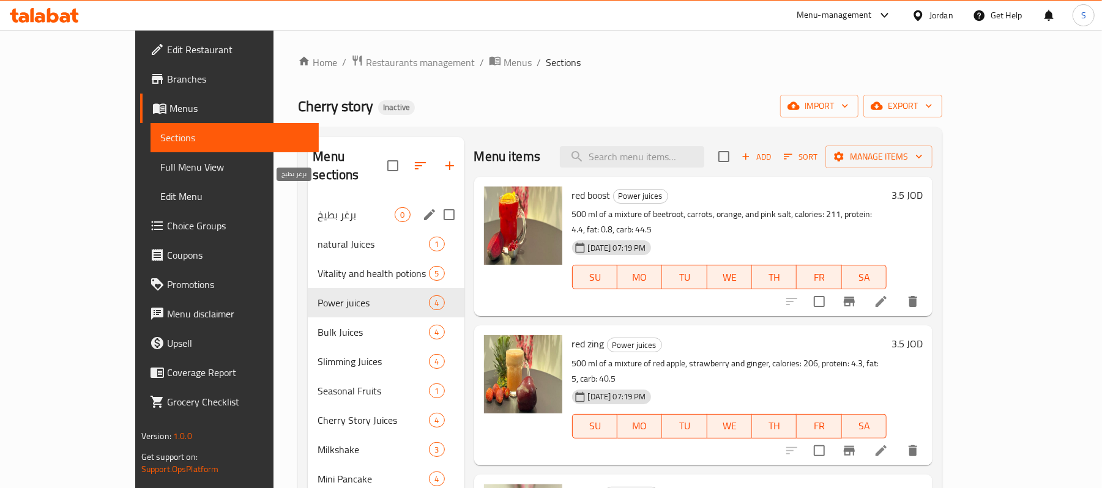
click at [308, 200] on div "برغر بطيخ 0" at bounding box center [386, 214] width 156 height 29
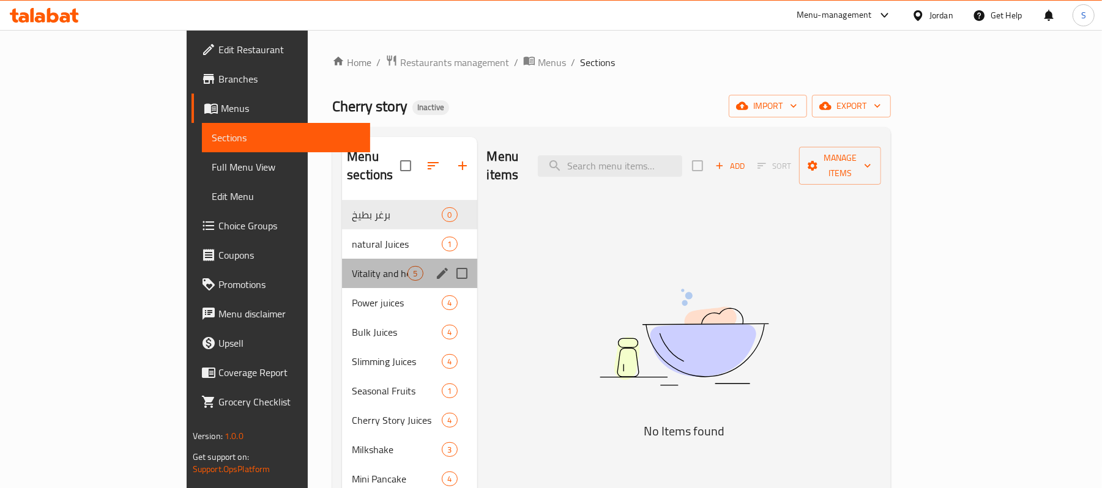
click at [342, 259] on div "Vitality and health potions 5" at bounding box center [409, 273] width 135 height 29
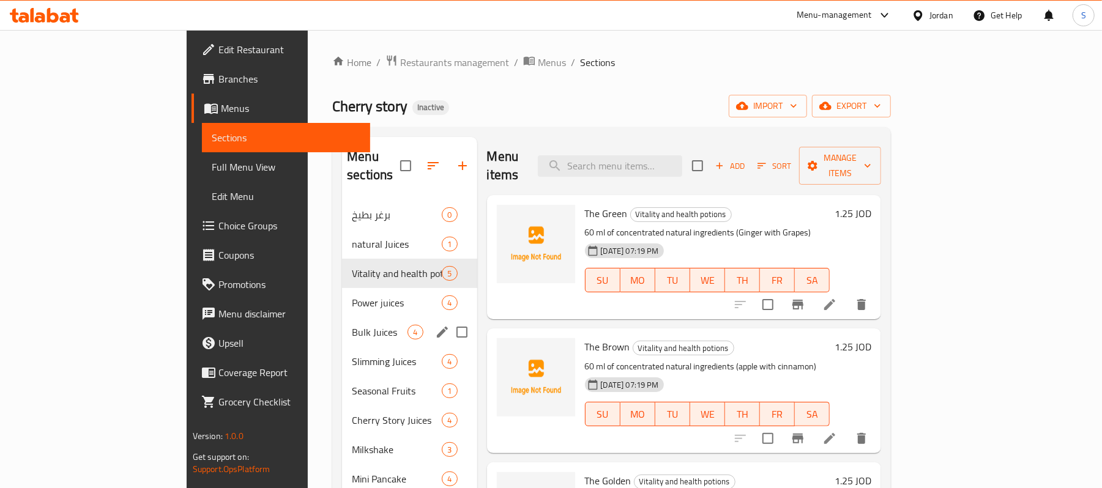
click at [342, 347] on div "Slimming Juices 4" at bounding box center [409, 361] width 135 height 29
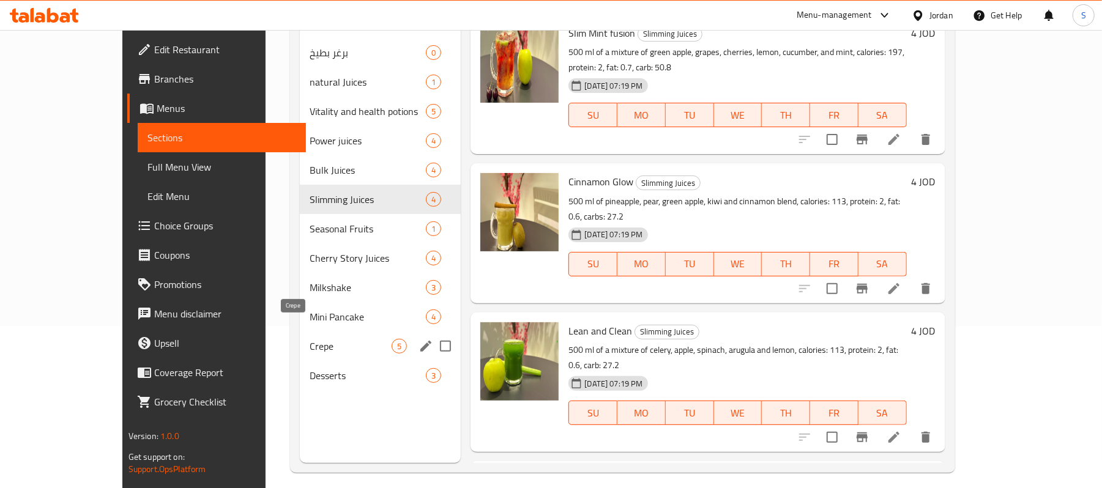
scroll to position [163, 0]
click at [309, 338] on span "Crepe" at bounding box center [350, 345] width 83 height 15
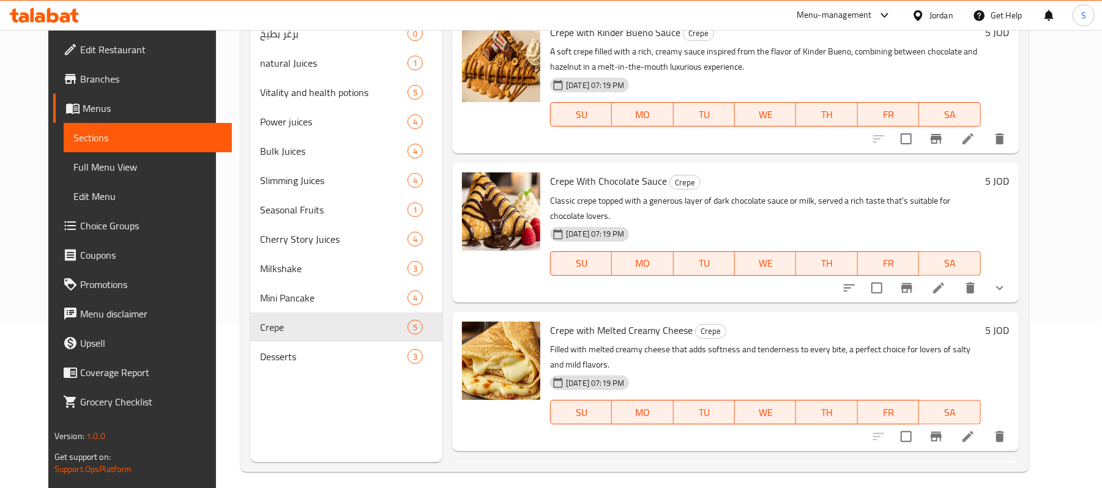
click at [250, 372] on nav "برغر بطيخ 0 natural Juices 1 Vitality and health potions 5 Power juices 4 Bulk …" at bounding box center [346, 195] width 192 height 362
